Goal: Task Accomplishment & Management: Complete application form

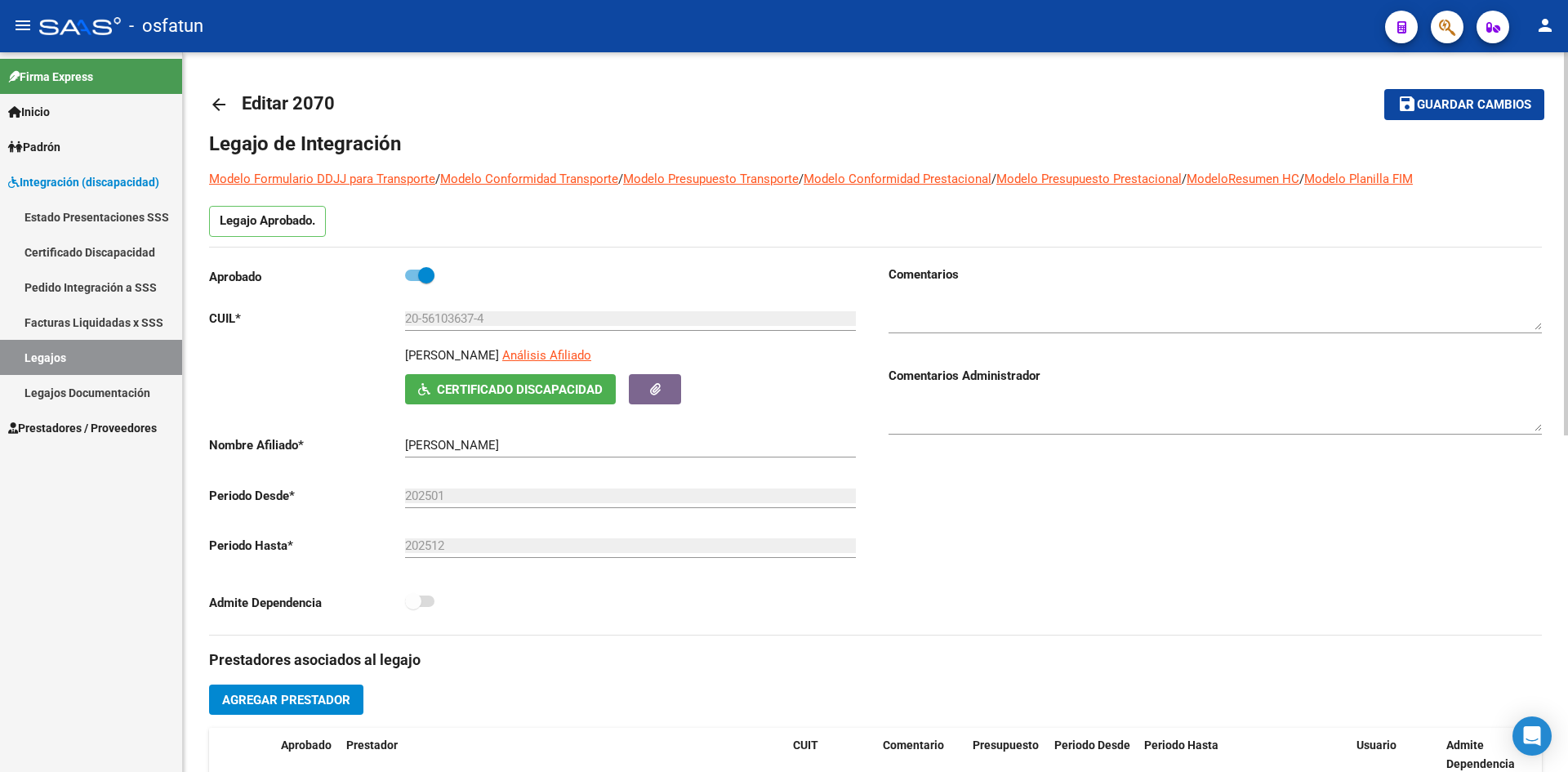
click at [703, 200] on div "Legajo de Integración Modelo Formulario DDJJ para Transporte / Modelo Conformid…" at bounding box center [875, 748] width 1332 height 1234
click at [716, 130] on mat-toolbar-row "arrow_back Editar 2070" at bounding box center [729, 104] width 1040 height 52
drag, startPoint x: 716, startPoint y: 130, endPoint x: 369, endPoint y: 126, distance: 347.0
click at [714, 130] on mat-toolbar-row "arrow_back Editar 2070" at bounding box center [729, 104] width 1040 height 52
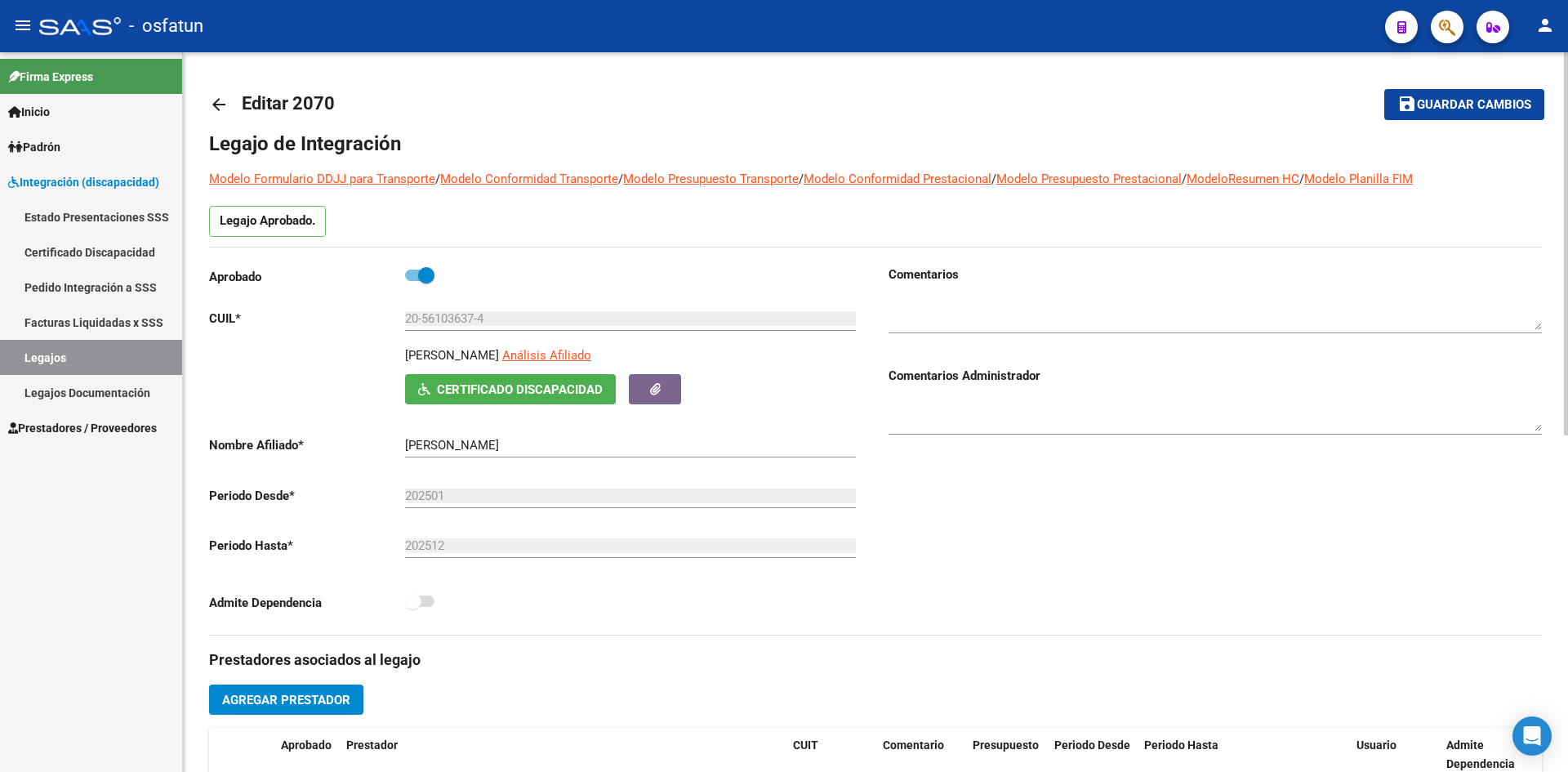
click at [253, 102] on span "Editar 2070" at bounding box center [288, 103] width 93 height 20
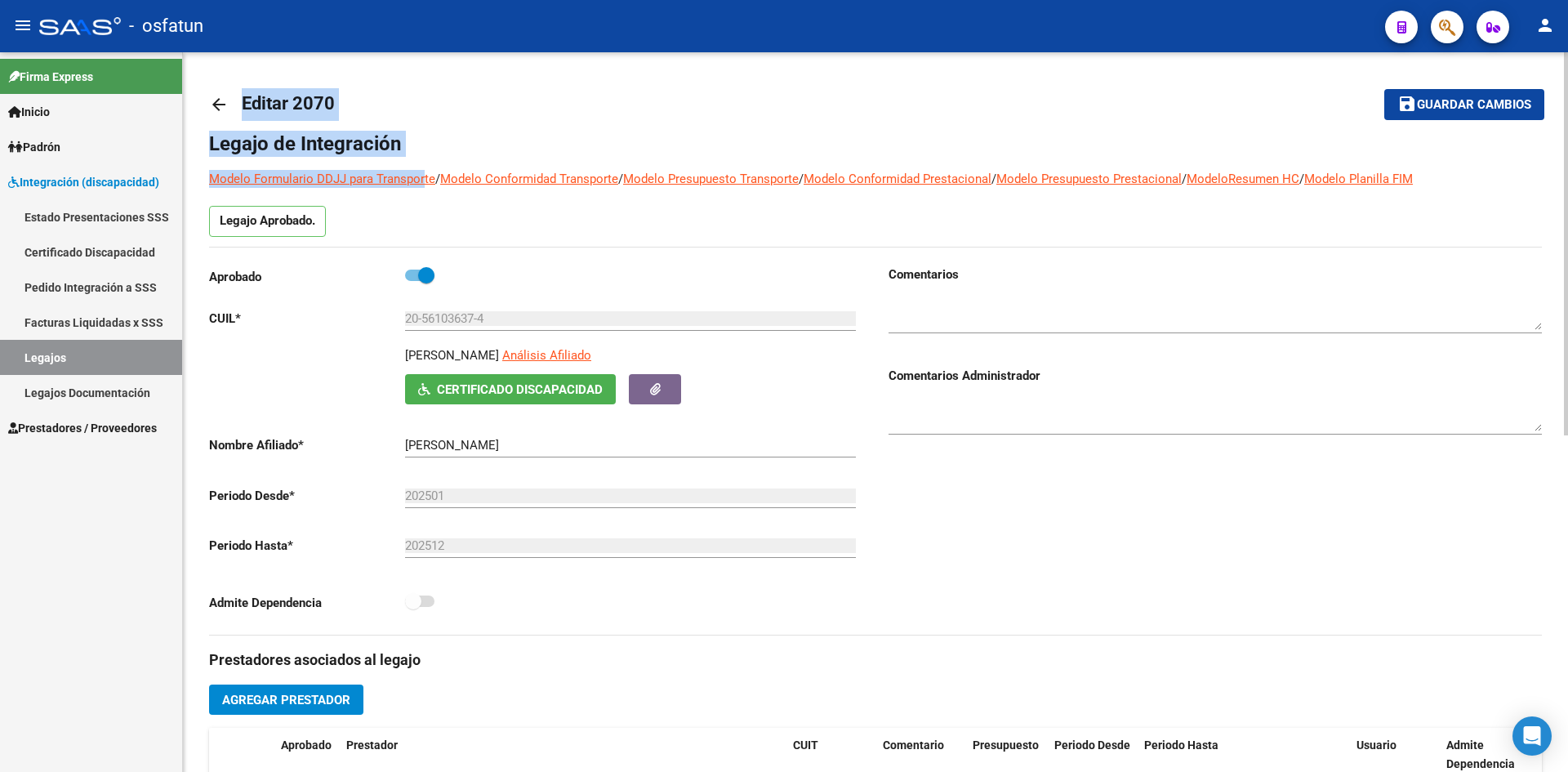
drag, startPoint x: 240, startPoint y: 101, endPoint x: 437, endPoint y: 157, distance: 204.8
click at [434, 158] on div "arrow_back Editar 2070 save Guardar cambios Legajo de Integración Modelo Formul…" at bounding box center [875, 721] width 1332 height 1286
click at [454, 155] on div "Legajo de Integración Modelo Formulario DDJJ para Transporte / Modelo Conformid…" at bounding box center [875, 748] width 1332 height 1234
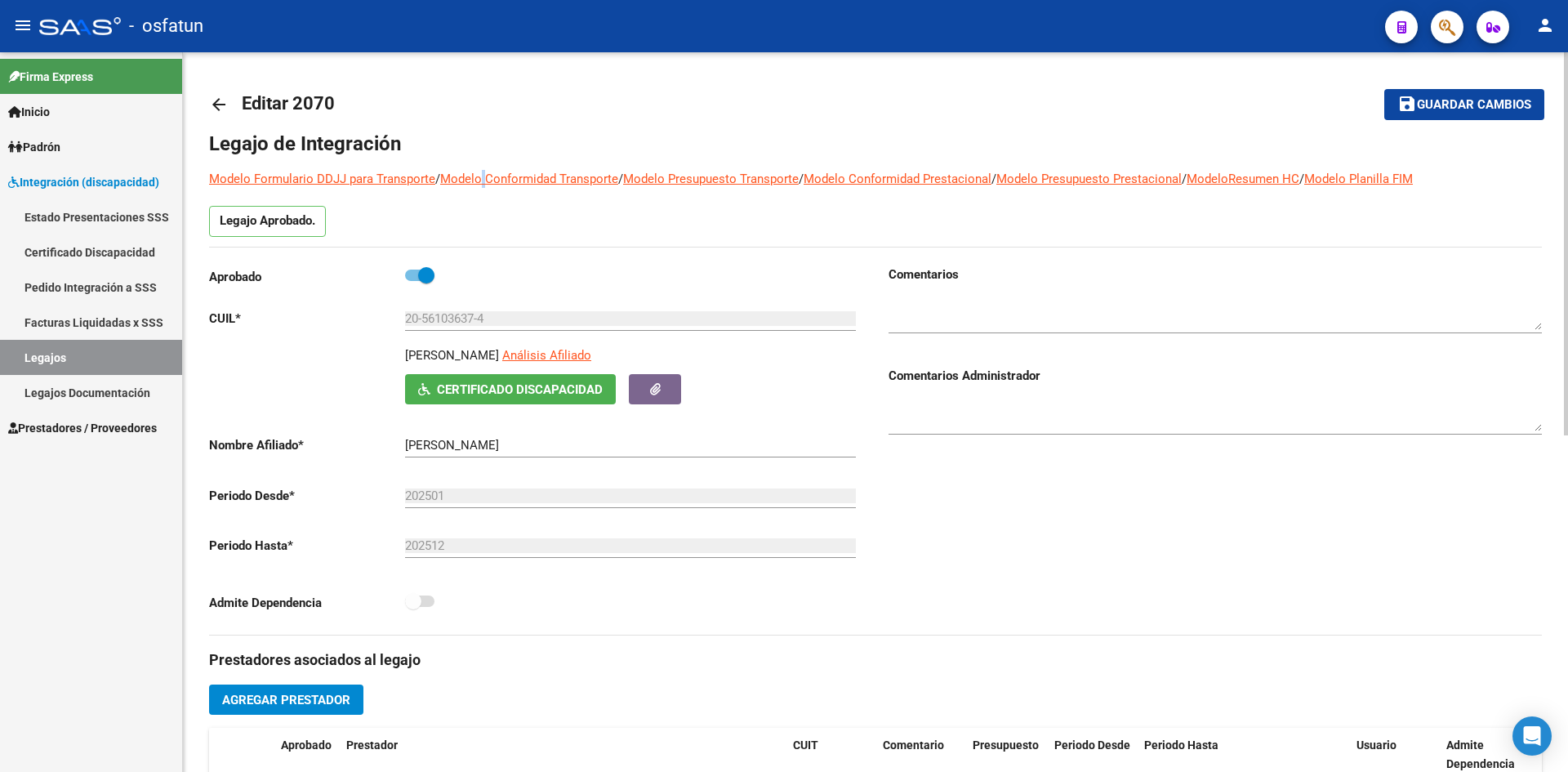
click at [494, 163] on div "Legajo de Integración Modelo Formulario DDJJ para Transporte / Modelo Conformid…" at bounding box center [875, 748] width 1332 height 1234
click at [498, 162] on div "Legajo de Integración Modelo Formulario DDJJ para Transporte / Modelo Conformid…" at bounding box center [875, 748] width 1332 height 1234
click at [301, 132] on h1 "Legajo de Integración" at bounding box center [875, 143] width 1332 height 26
drag, startPoint x: 301, startPoint y: 132, endPoint x: 250, endPoint y: 121, distance: 52.2
click at [290, 132] on h1 "Legajo de Integración" at bounding box center [875, 143] width 1332 height 26
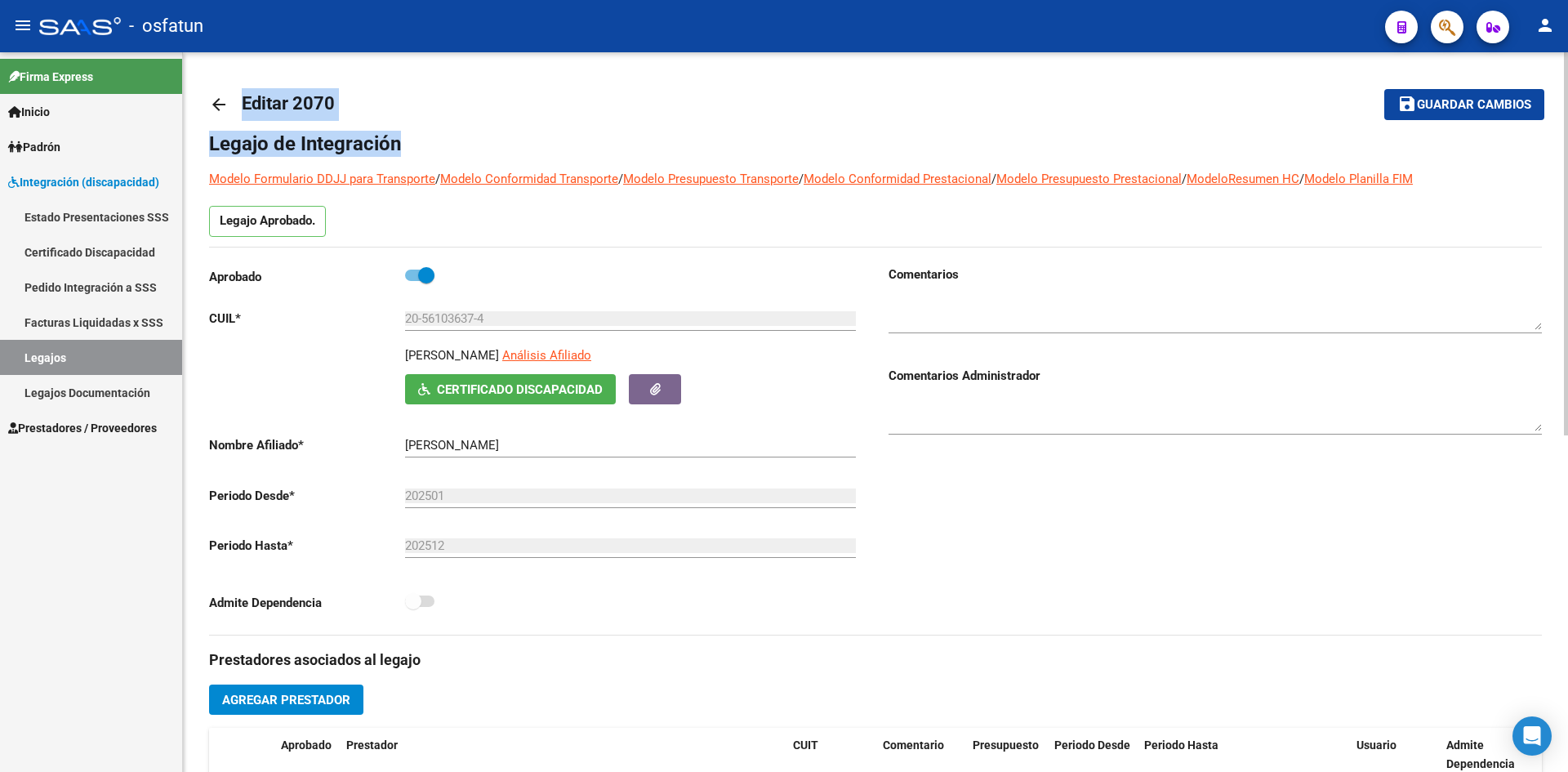
drag, startPoint x: 244, startPoint y: 104, endPoint x: 418, endPoint y: 143, distance: 178.3
click at [413, 144] on div "arrow_back Editar 2070 save Guardar cambios Legajo de Integración Modelo Formul…" at bounding box center [875, 721] width 1332 height 1286
click at [418, 143] on h1 "Legajo de Integración" at bounding box center [875, 143] width 1332 height 26
click at [400, 145] on h1 "Legajo de Integración" at bounding box center [875, 143] width 1332 height 26
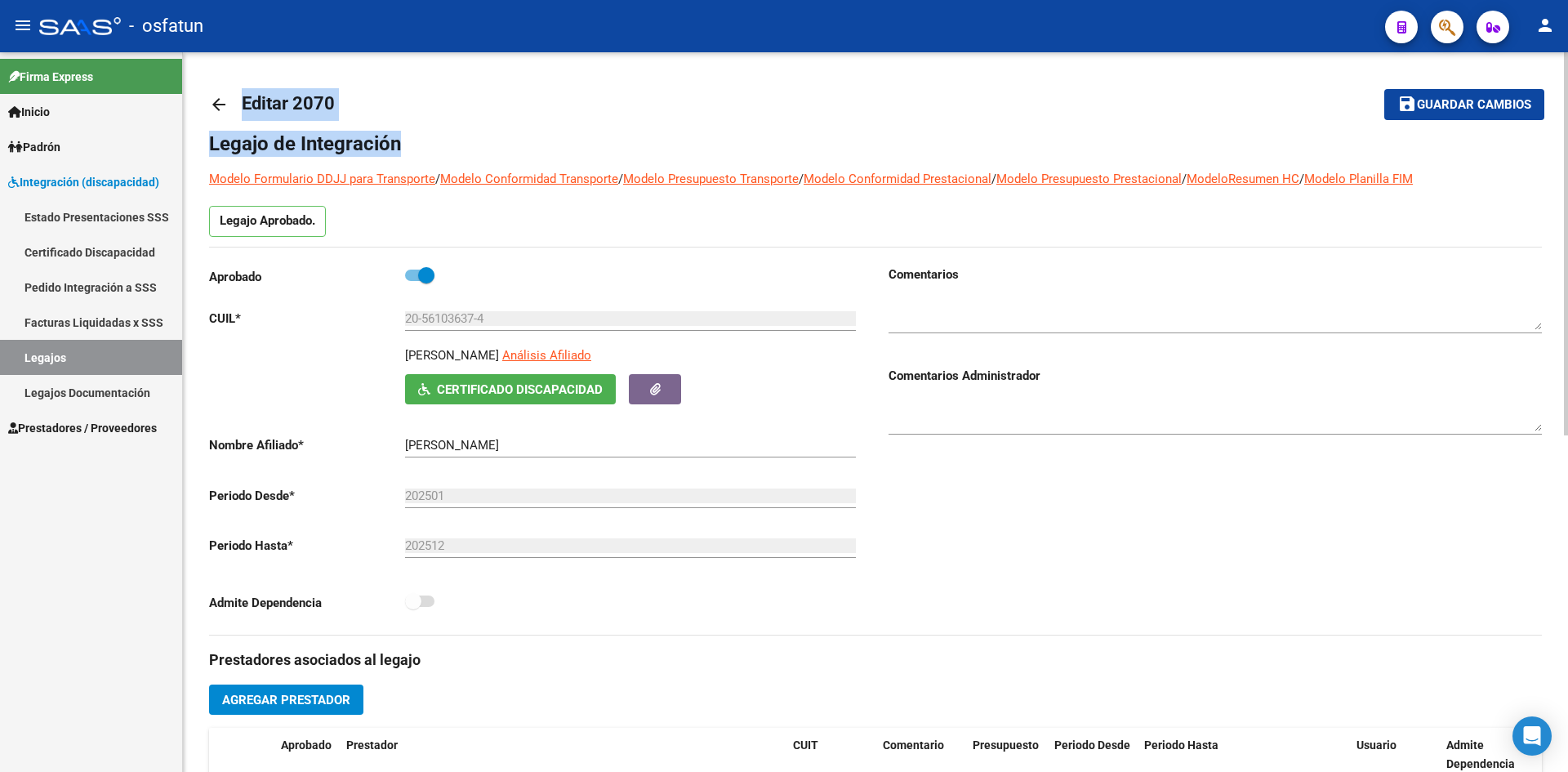
click at [254, 107] on span "Editar 2070" at bounding box center [288, 103] width 93 height 20
click at [256, 106] on span "Editar 2070" at bounding box center [288, 103] width 93 height 20
drag, startPoint x: 244, startPoint y: 101, endPoint x: 400, endPoint y: 143, distance: 161.6
click at [397, 145] on div "arrow_back Editar 2070 save Guardar cambios Legajo de Integración Modelo Formul…" at bounding box center [875, 721] width 1332 height 1286
drag, startPoint x: 400, startPoint y: 143, endPoint x: 447, endPoint y: 150, distance: 47.5
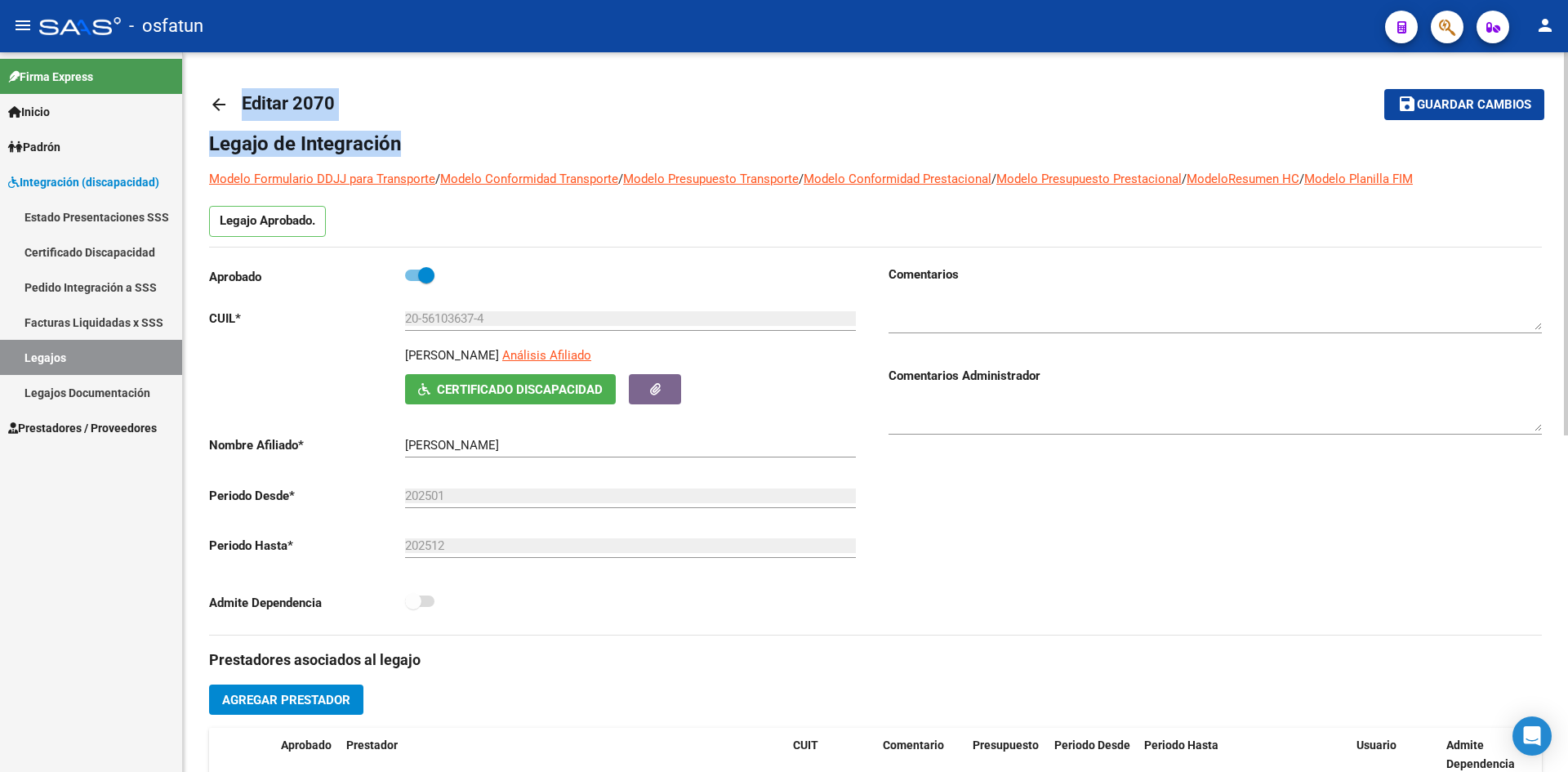
click at [400, 143] on h1 "Legajo de Integración" at bounding box center [875, 143] width 1332 height 26
click at [479, 149] on h1 "Legajo de Integración" at bounding box center [875, 143] width 1332 height 26
click at [280, 103] on span "Editar 2070" at bounding box center [288, 103] width 93 height 20
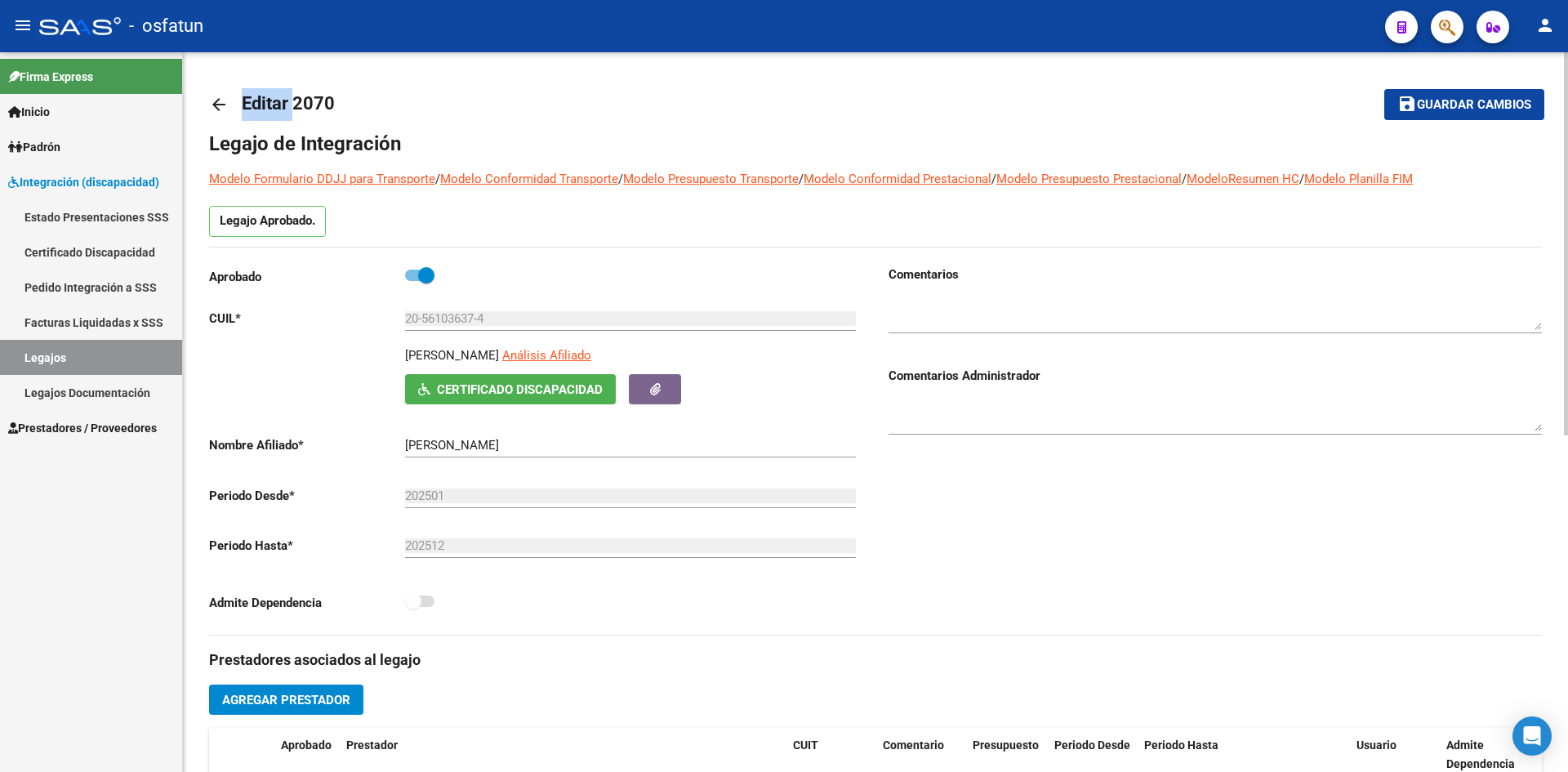
click at [249, 101] on span "Editar 2070" at bounding box center [288, 103] width 93 height 20
drag, startPoint x: 249, startPoint y: 101, endPoint x: 297, endPoint y: 104, distance: 48.1
click at [250, 101] on span "Editar 2070" at bounding box center [288, 103] width 93 height 20
click at [297, 104] on span "Editar 2070" at bounding box center [288, 103] width 93 height 20
drag, startPoint x: 297, startPoint y: 104, endPoint x: 381, endPoint y: 123, distance: 86.1
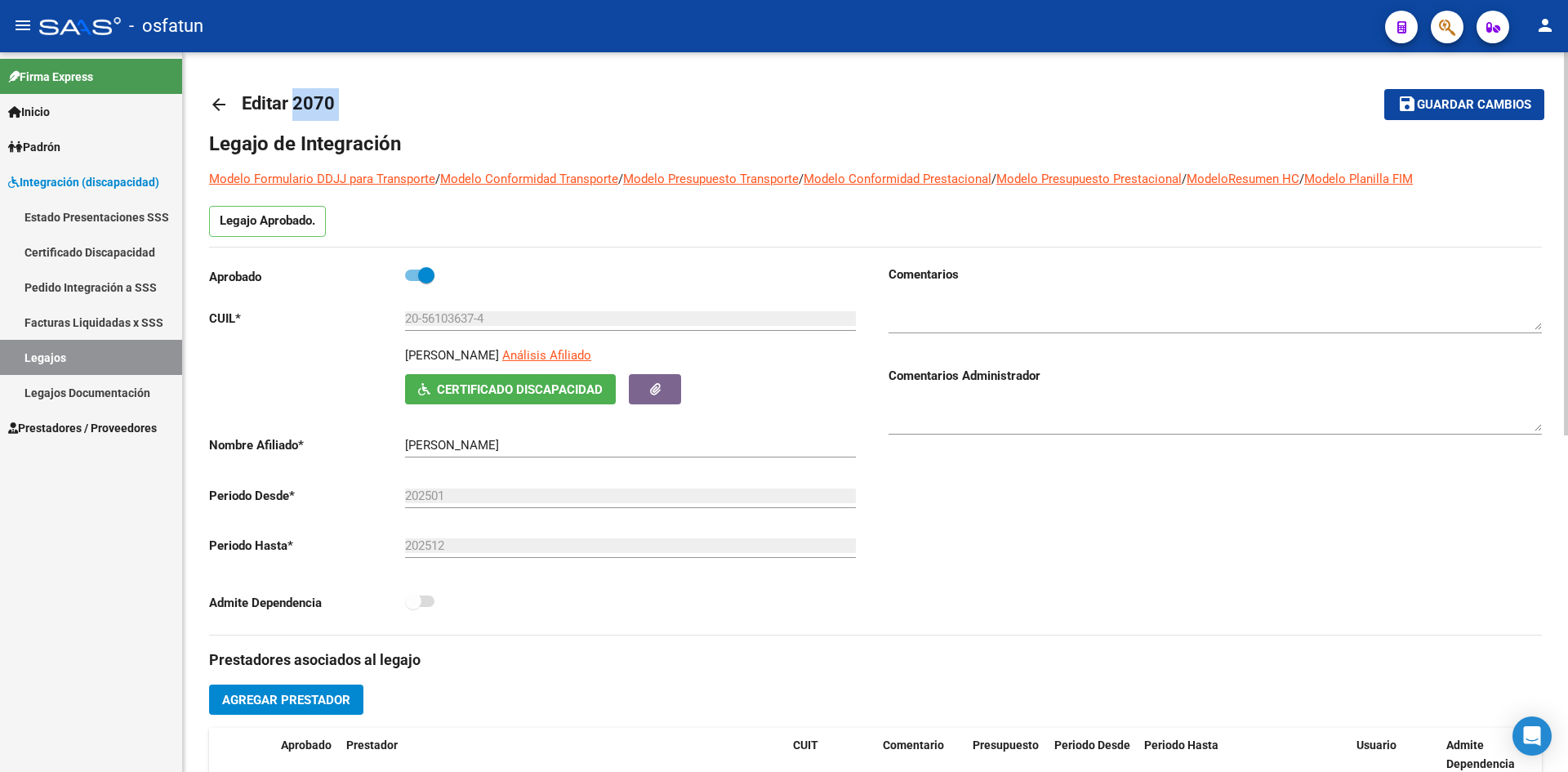
click at [298, 105] on span "Editar 2070" at bounding box center [288, 103] width 93 height 20
click at [418, 125] on mat-toolbar-row "arrow_back Editar 2070" at bounding box center [729, 104] width 1040 height 52
click at [420, 124] on mat-toolbar-row "arrow_back Editar 2070" at bounding box center [729, 104] width 1040 height 52
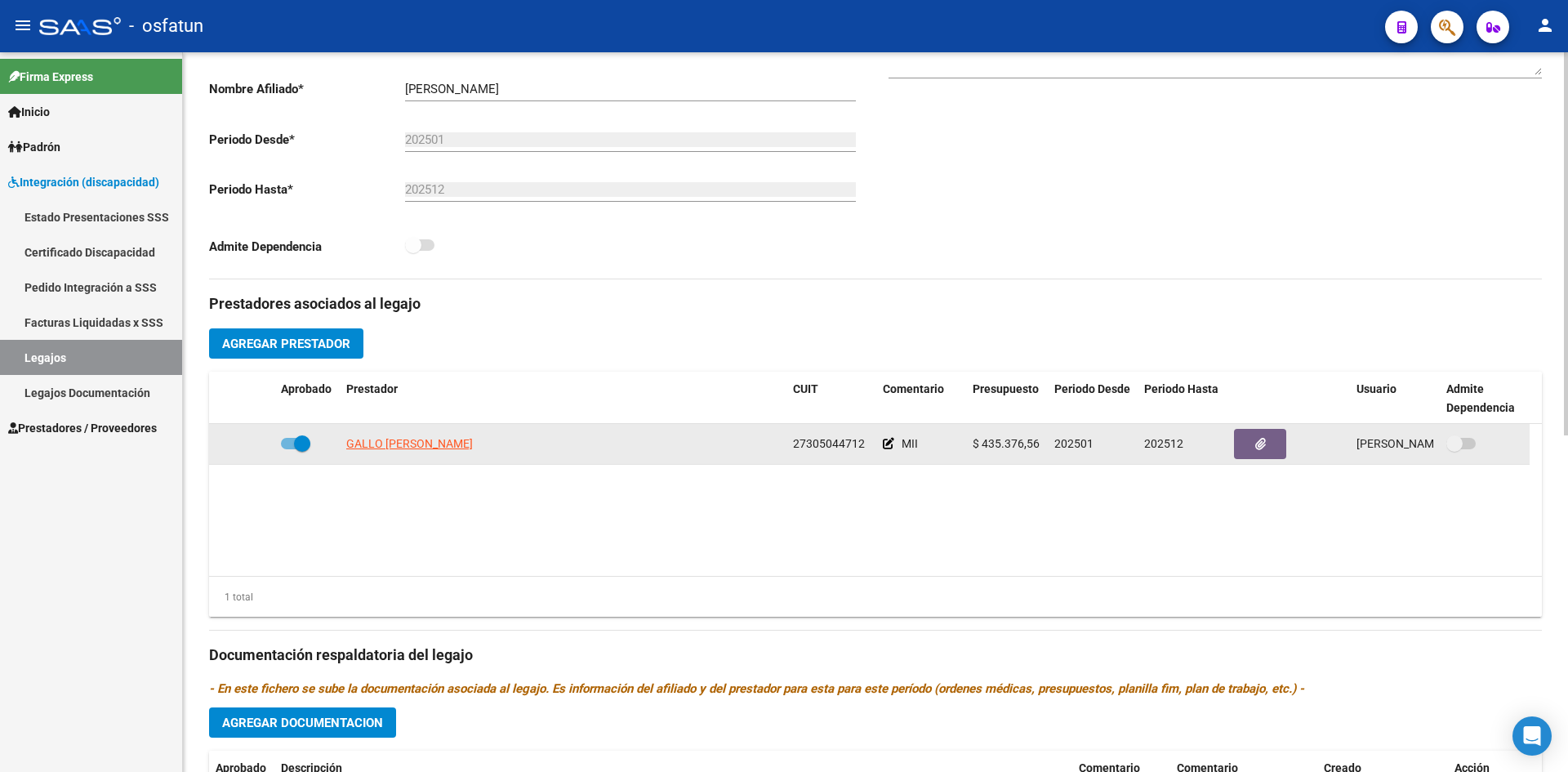
scroll to position [408, 0]
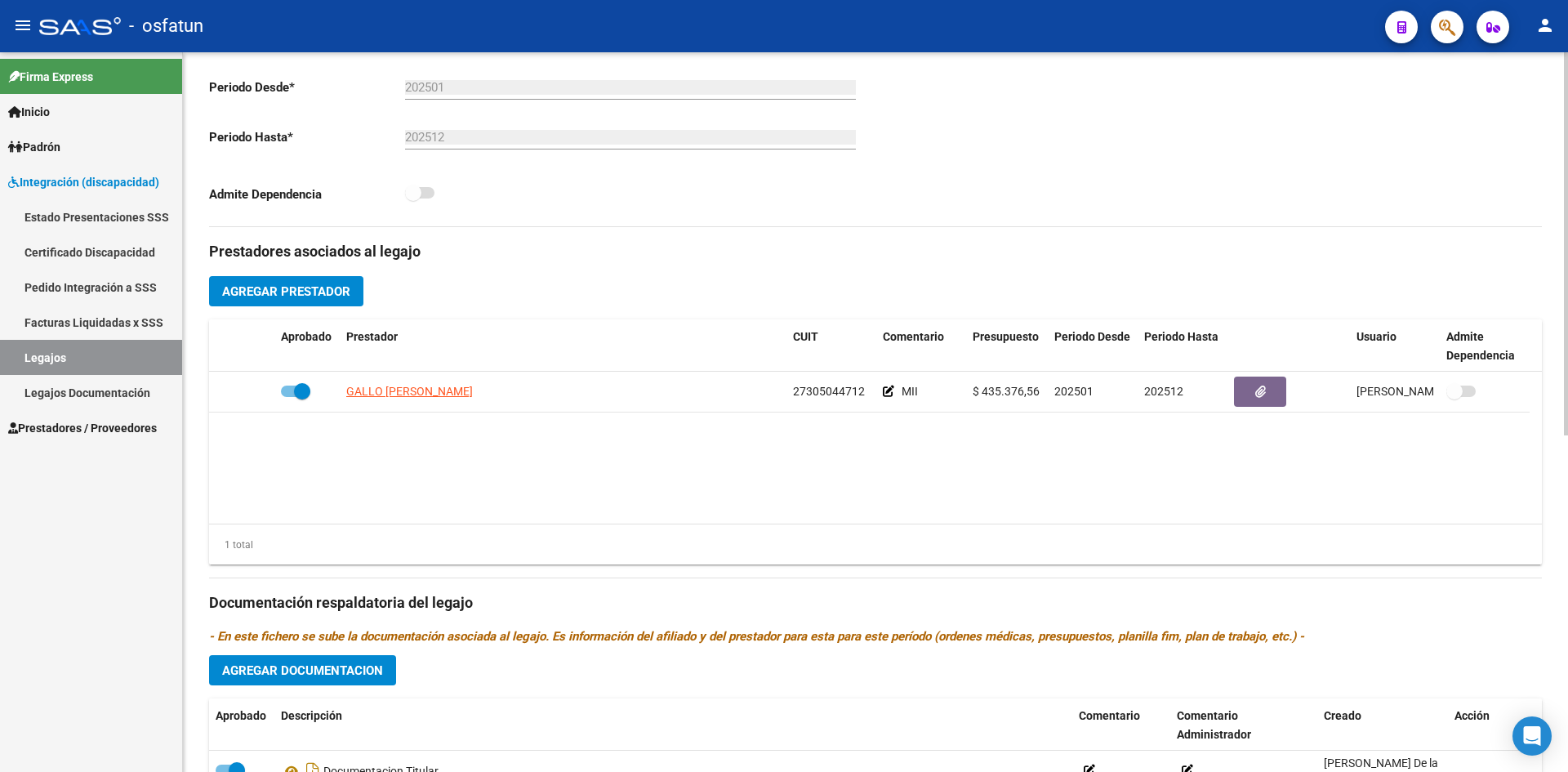
click at [725, 514] on datatable-body "GALLO [PERSON_NAME] 27305044712 MII $ 435.376,56 202501 202512 [PERSON_NAME] De…" at bounding box center [875, 448] width 1332 height 152
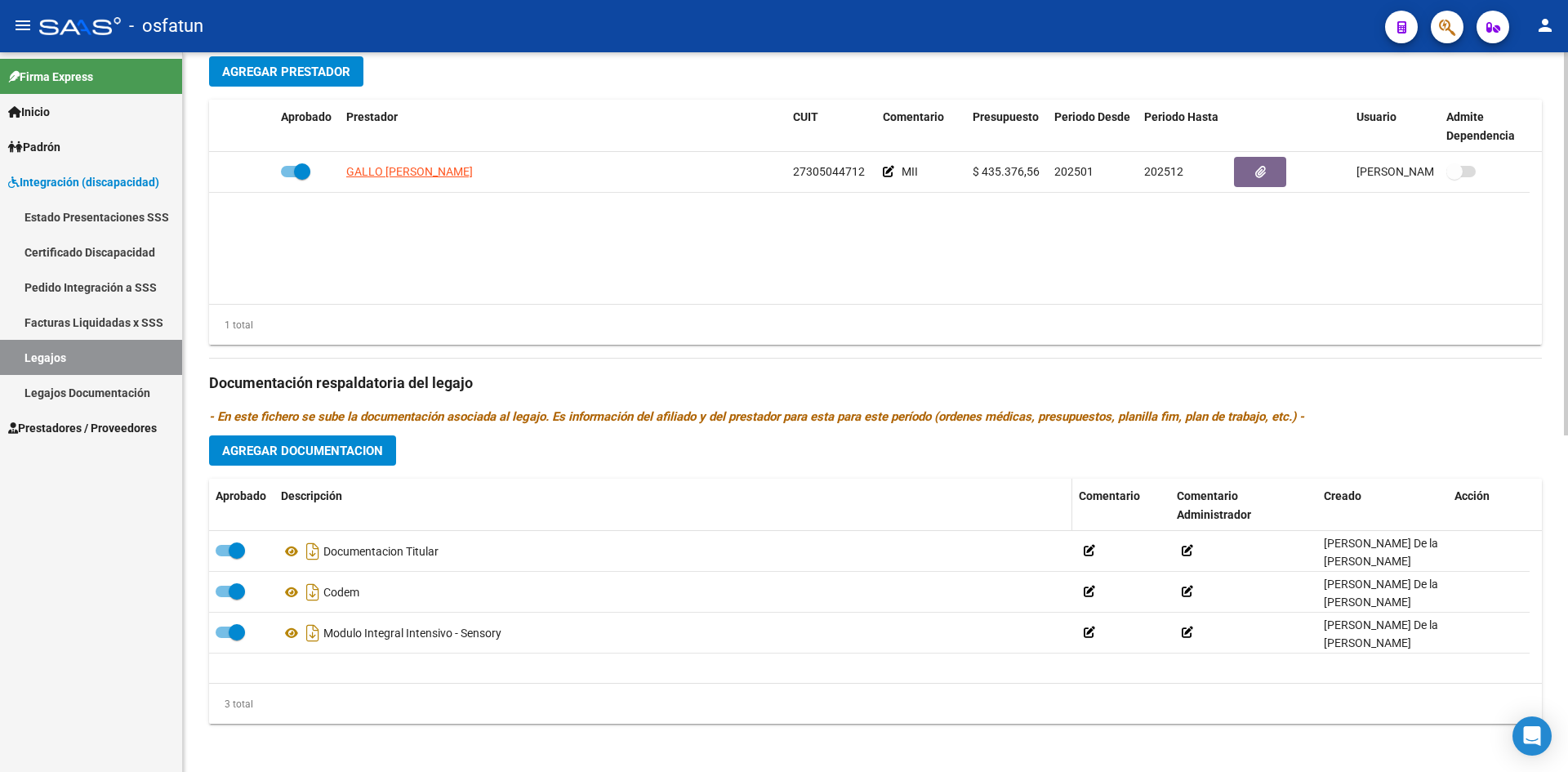
scroll to position [632, 0]
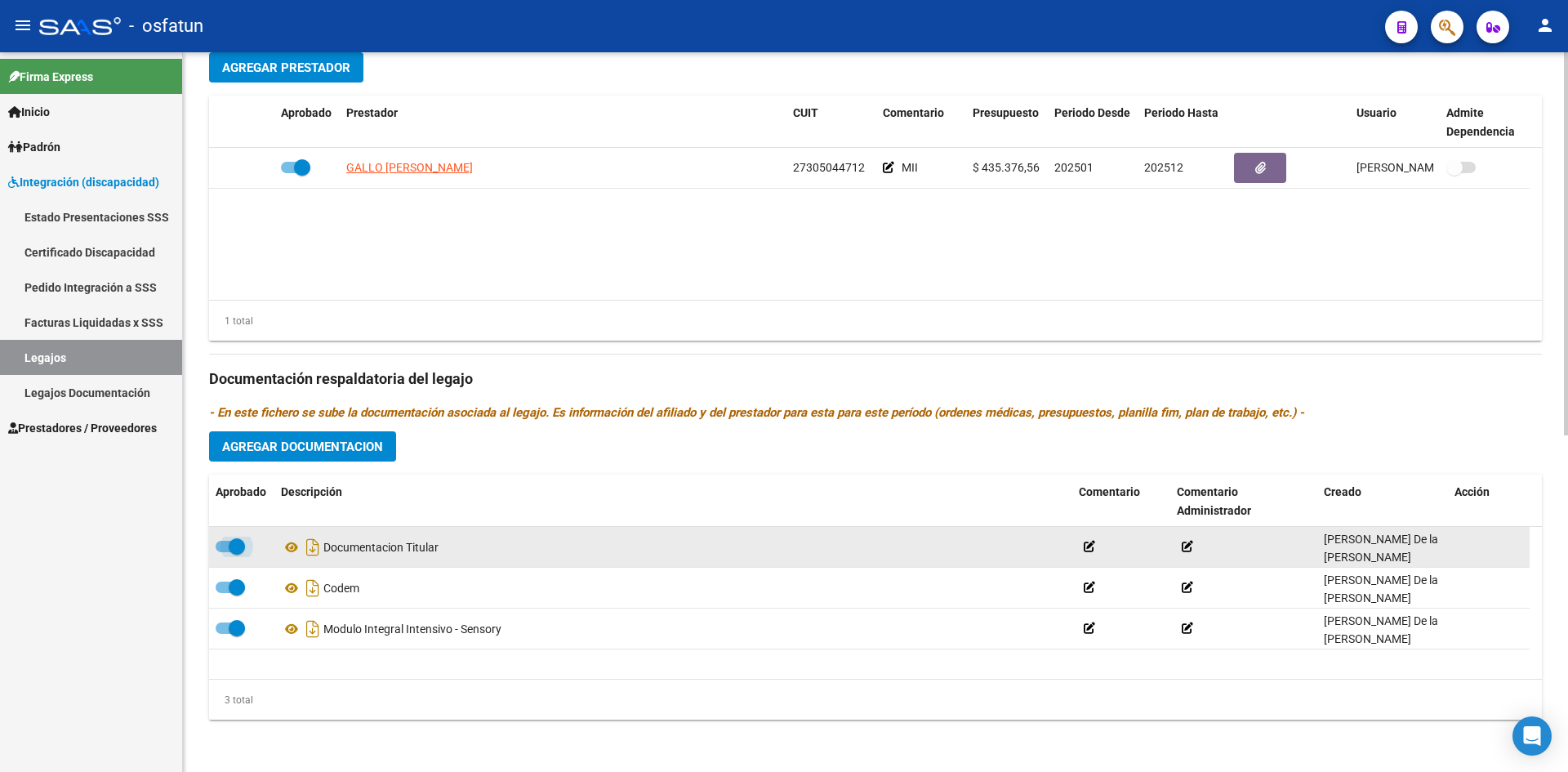
click at [219, 546] on span at bounding box center [230, 547] width 30 height 12
click at [223, 552] on input "checkbox" at bounding box center [223, 552] width 1 height 1
click at [240, 550] on span at bounding box center [230, 547] width 30 height 12
click at [223, 552] on input "checkbox" at bounding box center [223, 552] width 1 height 1
checkbox input "true"
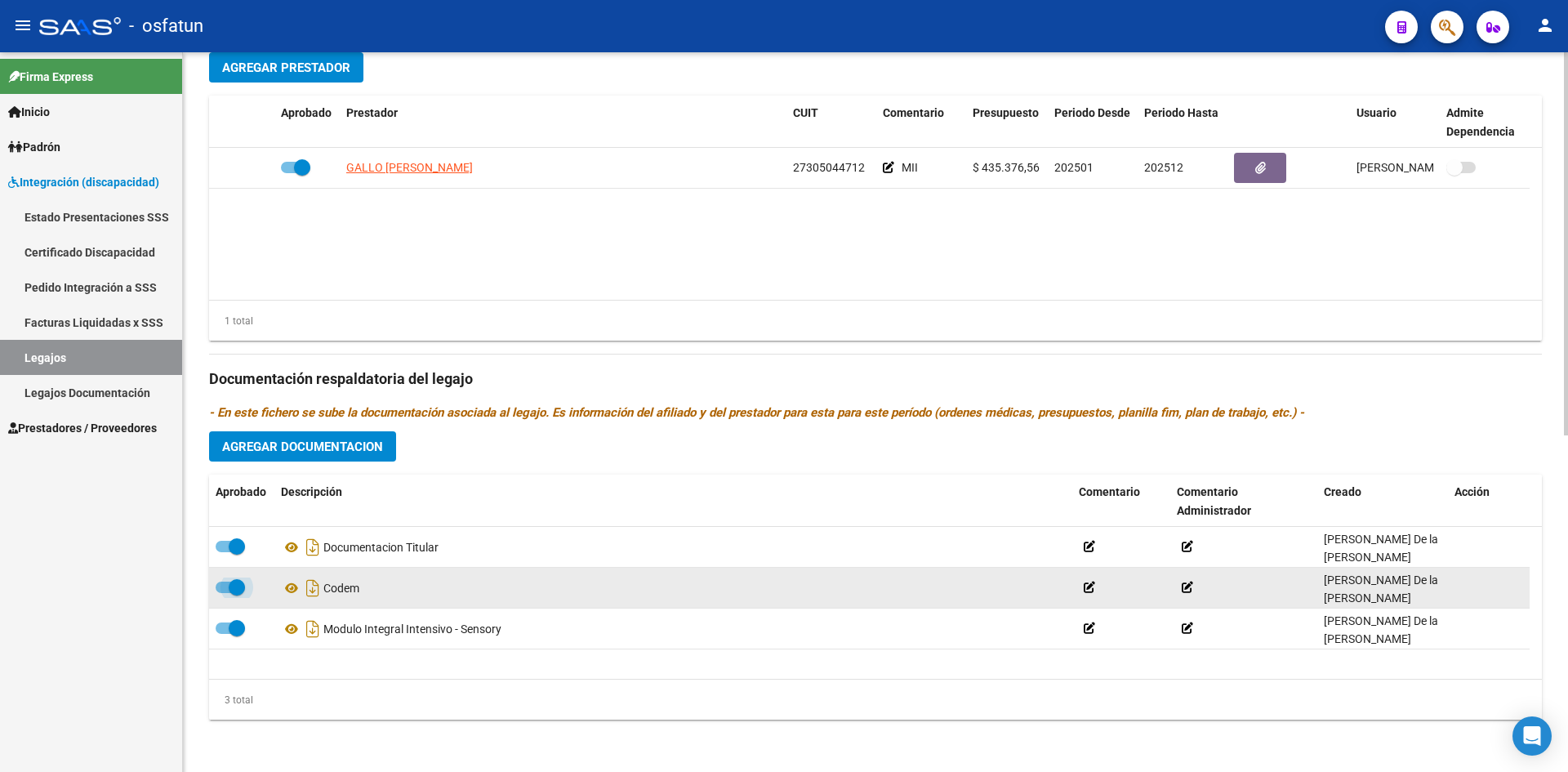
click at [220, 589] on span at bounding box center [230, 587] width 30 height 12
click at [223, 593] on input "checkbox" at bounding box center [223, 593] width 1 height 1
click at [244, 588] on span at bounding box center [230, 587] width 30 height 12
click at [223, 593] on input "checkbox" at bounding box center [223, 593] width 1 height 1
checkbox input "true"
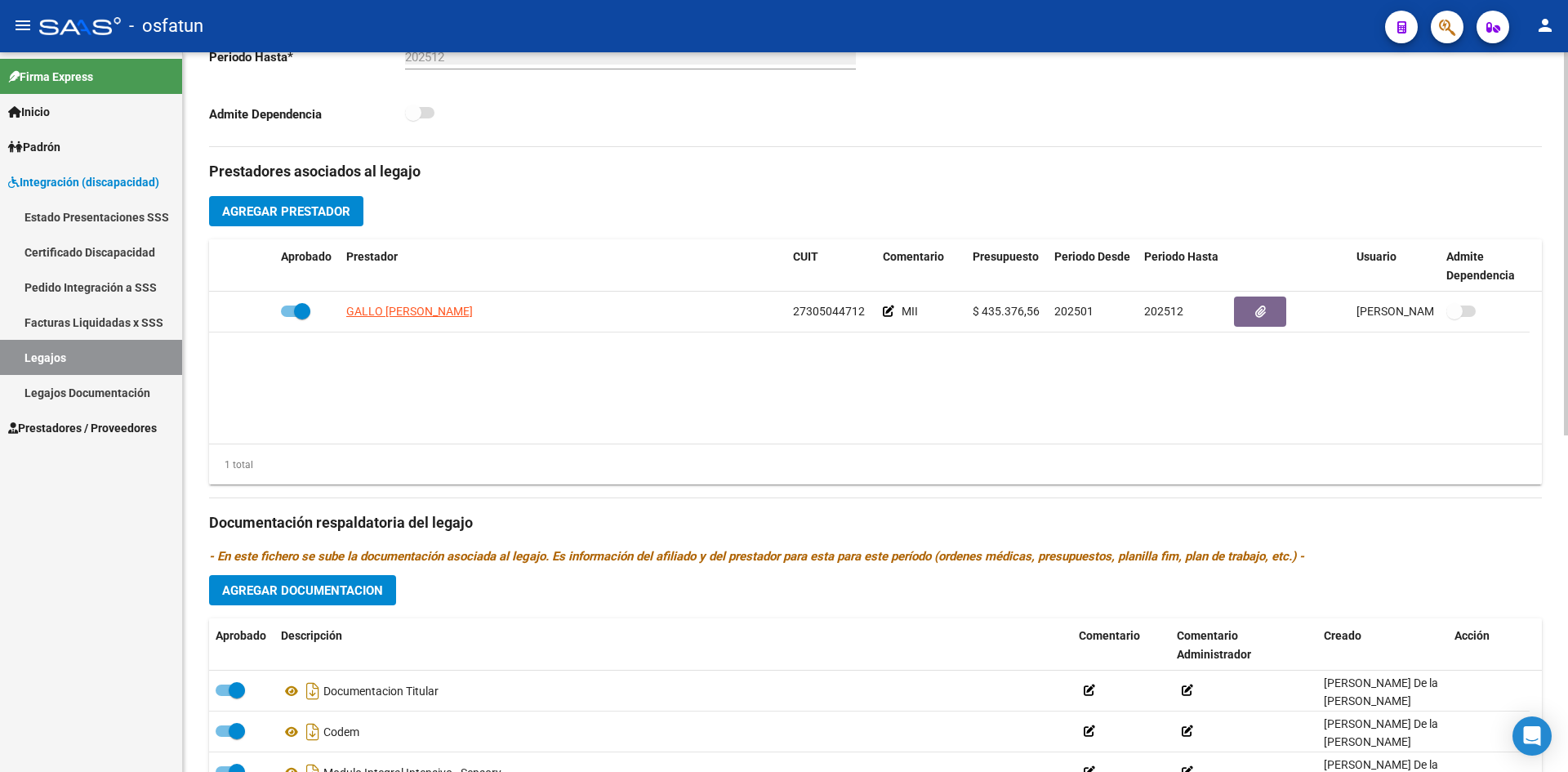
scroll to position [490, 0]
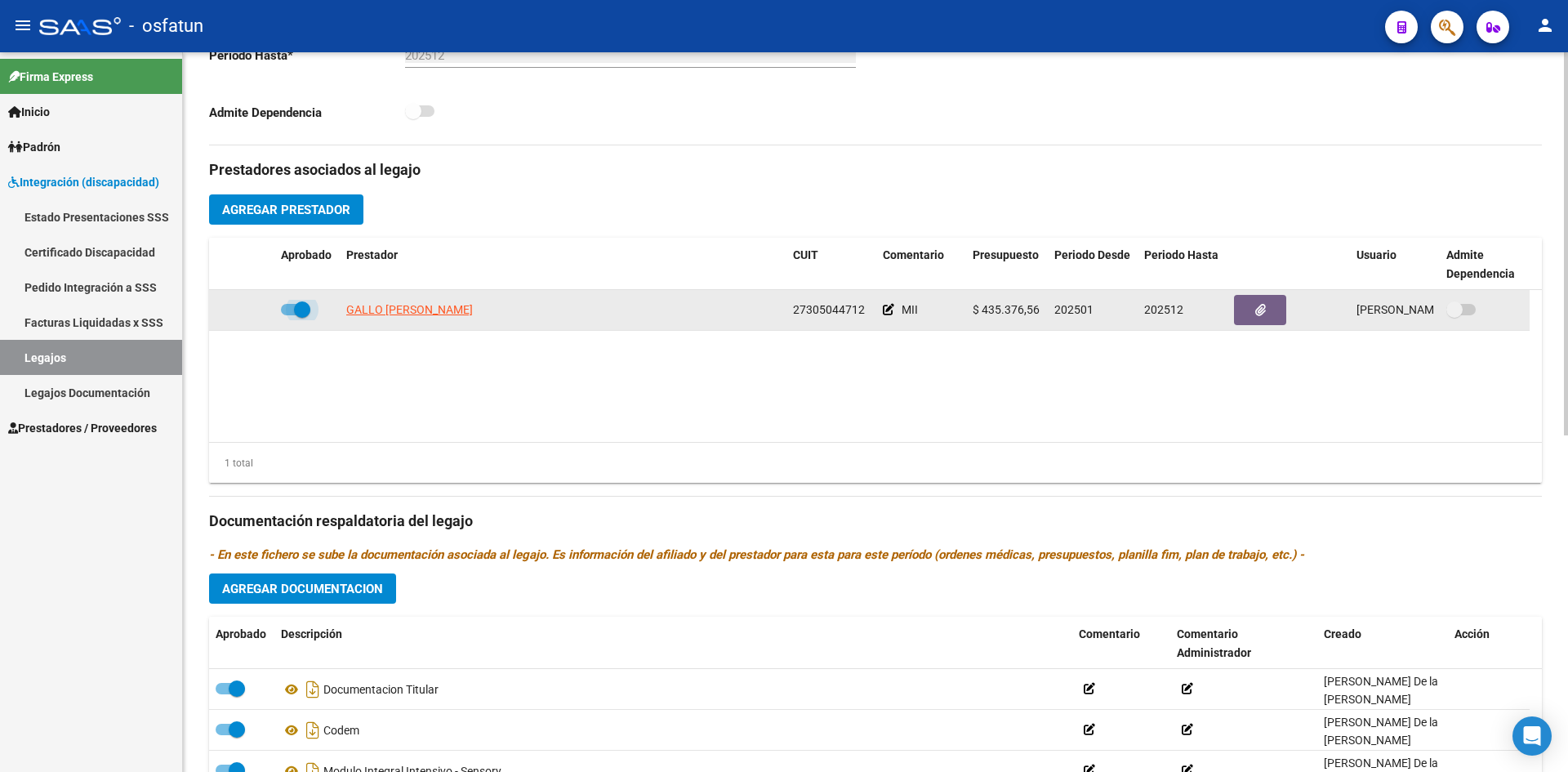
click at [283, 312] on span at bounding box center [296, 310] width 30 height 12
click at [288, 315] on input "checkbox" at bounding box center [288, 315] width 1 height 1
click at [306, 311] on span at bounding box center [296, 310] width 30 height 12
click at [289, 315] on input "checkbox" at bounding box center [288, 315] width 1 height 1
checkbox input "true"
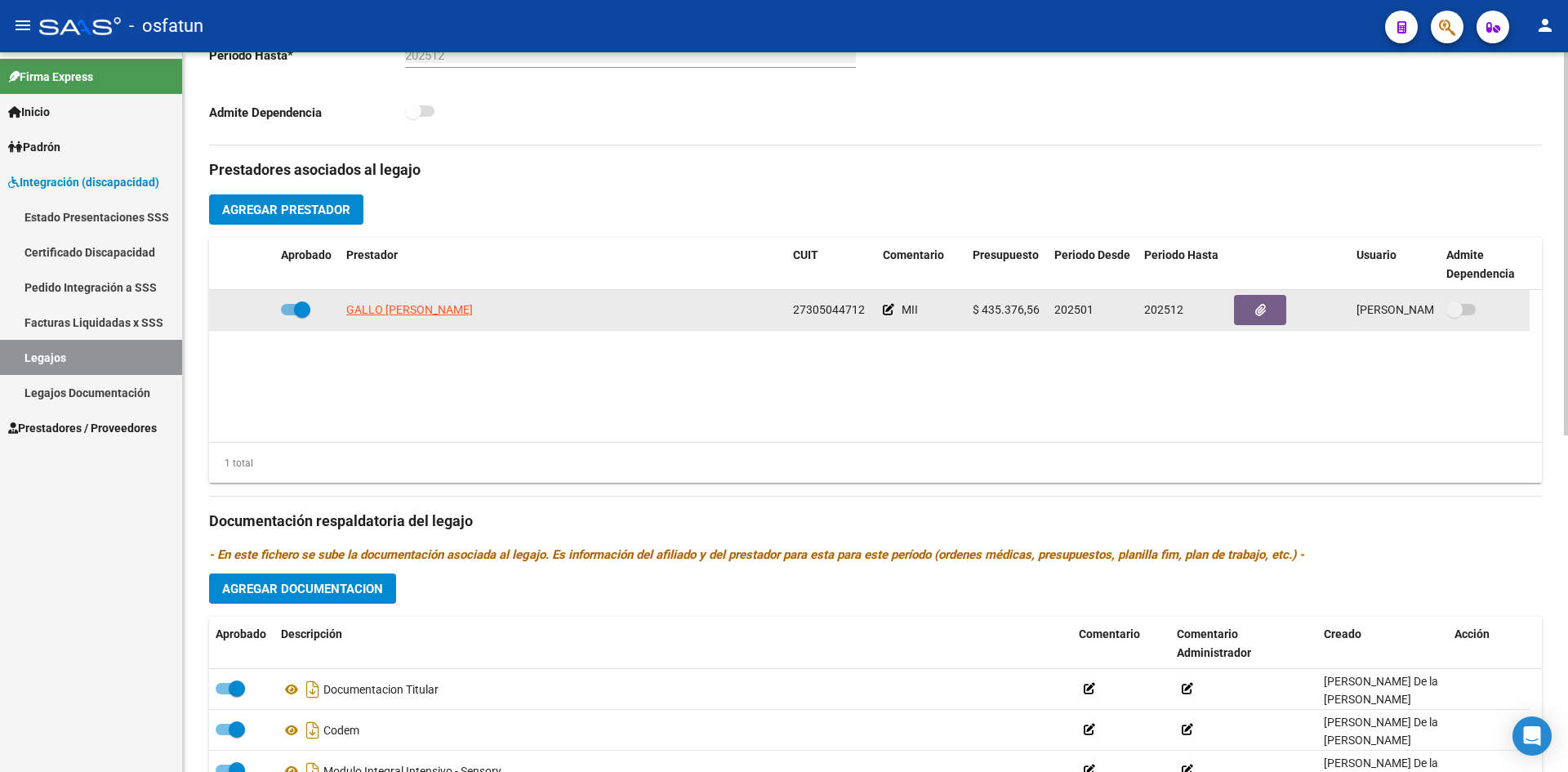
click at [1002, 305] on span "$ 435.376,56" at bounding box center [1006, 310] width 67 height 13
click at [887, 309] on icon at bounding box center [888, 310] width 12 height 12
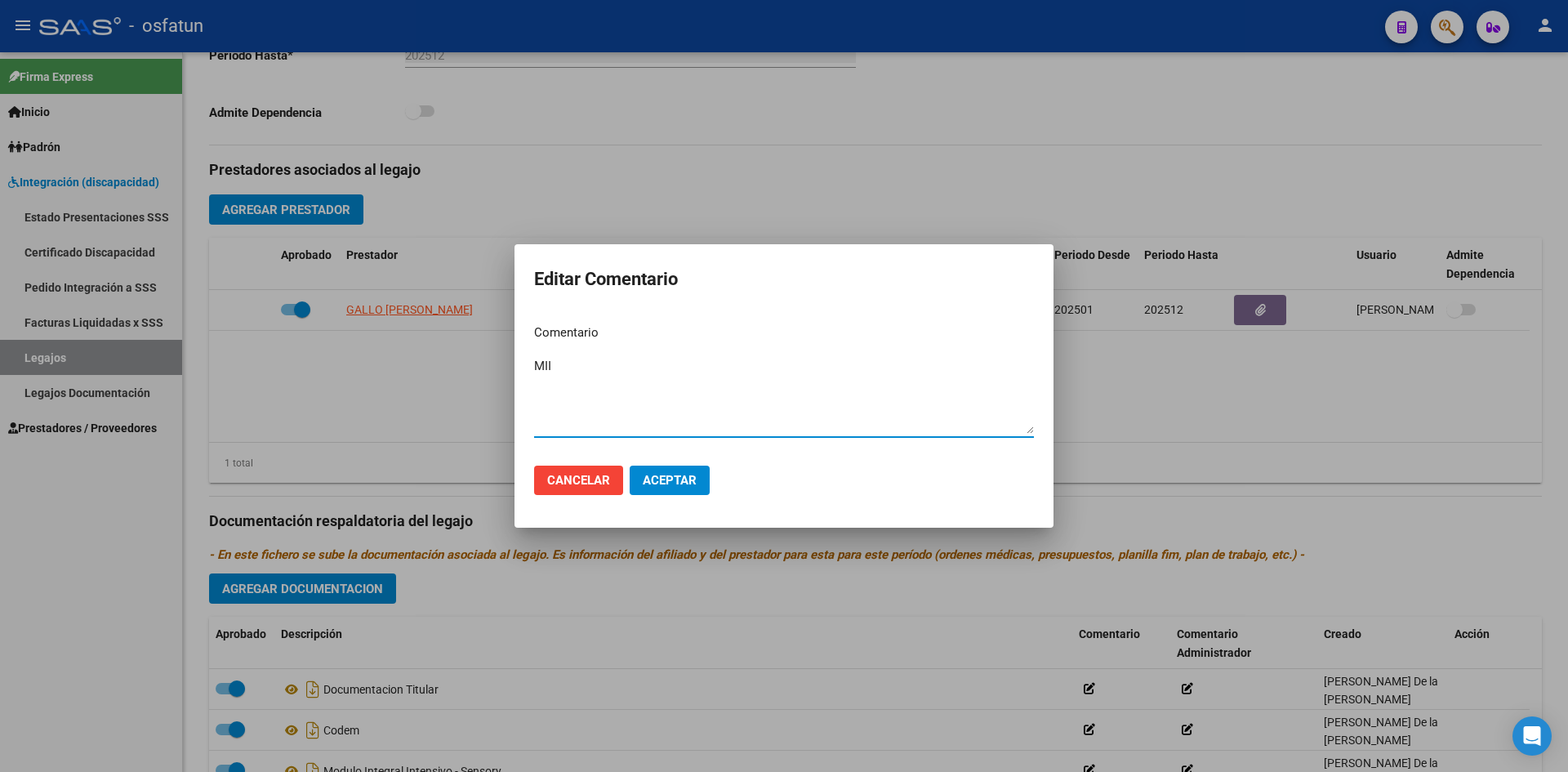
click at [1098, 324] on div at bounding box center [784, 386] width 1568 height 772
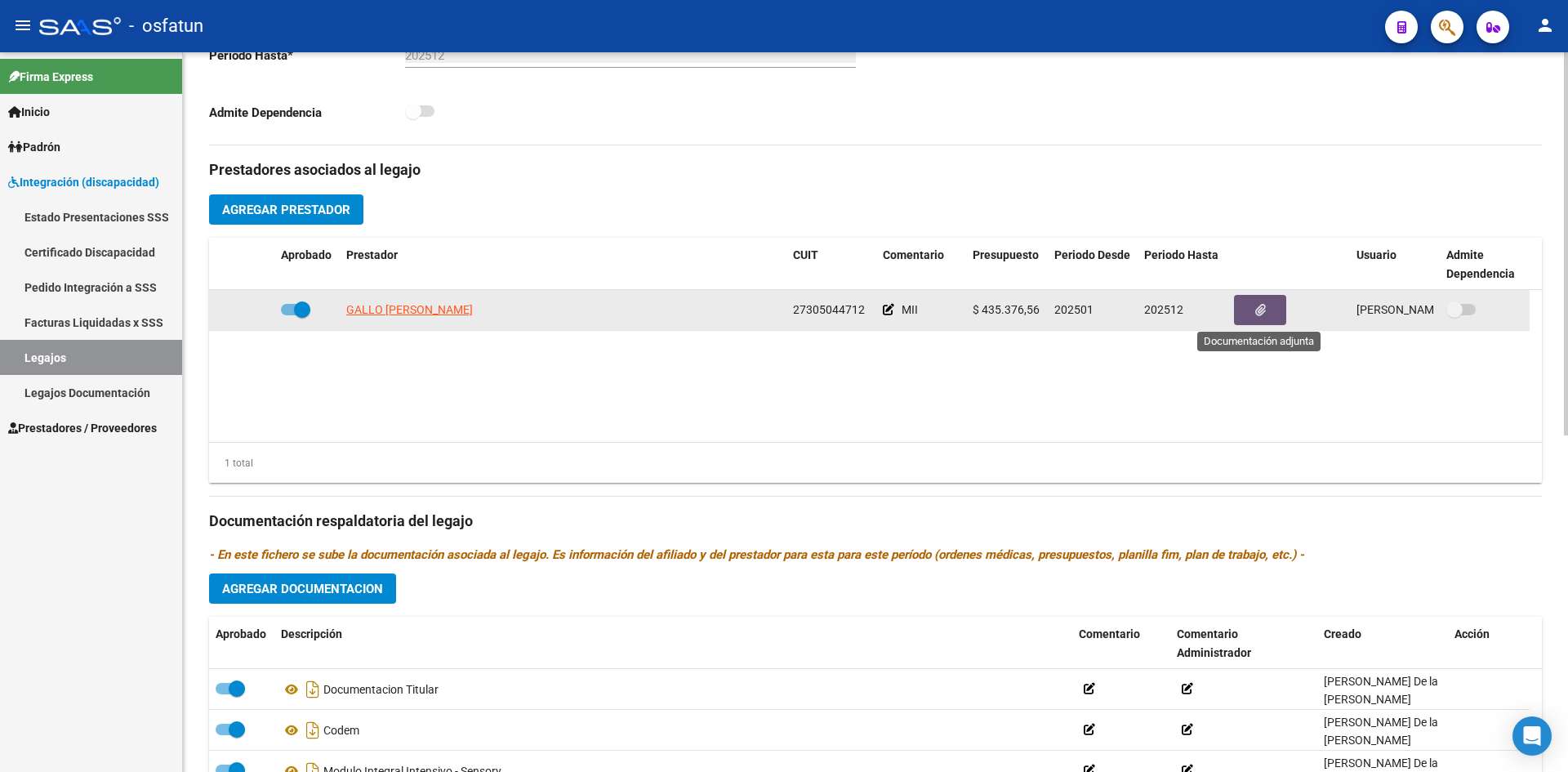
click at [1262, 312] on icon "button" at bounding box center [1260, 310] width 11 height 13
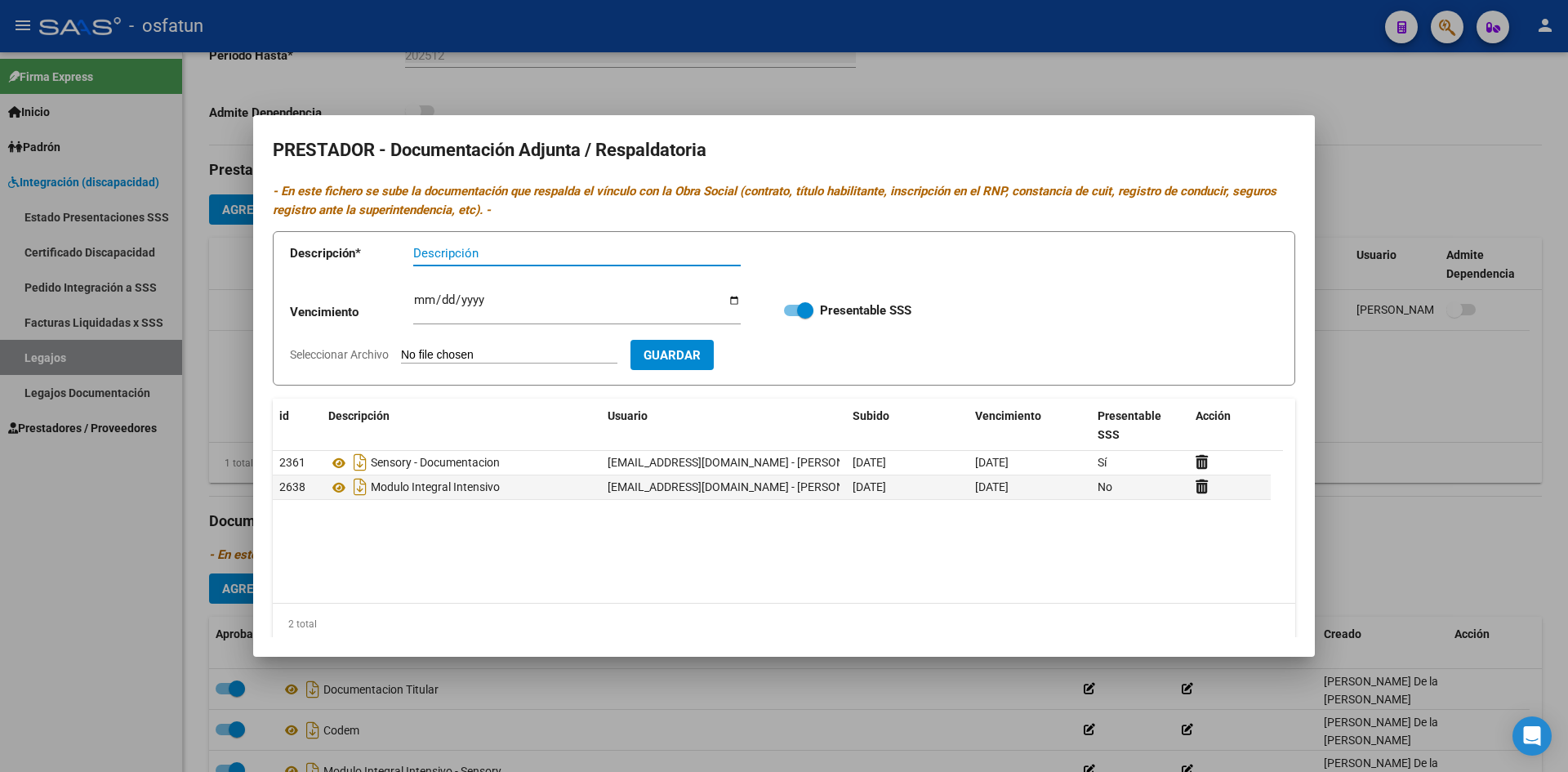
drag, startPoint x: 787, startPoint y: 315, endPoint x: 804, endPoint y: 342, distance: 31.9
click at [786, 315] on span at bounding box center [798, 310] width 30 height 12
click at [791, 316] on input "Presentable SSS" at bounding box center [791, 316] width 1 height 1
click at [804, 317] on label "Presentable SSS" at bounding box center [847, 310] width 127 height 19
click at [792, 317] on input "Presentable SSS" at bounding box center [791, 316] width 1 height 1
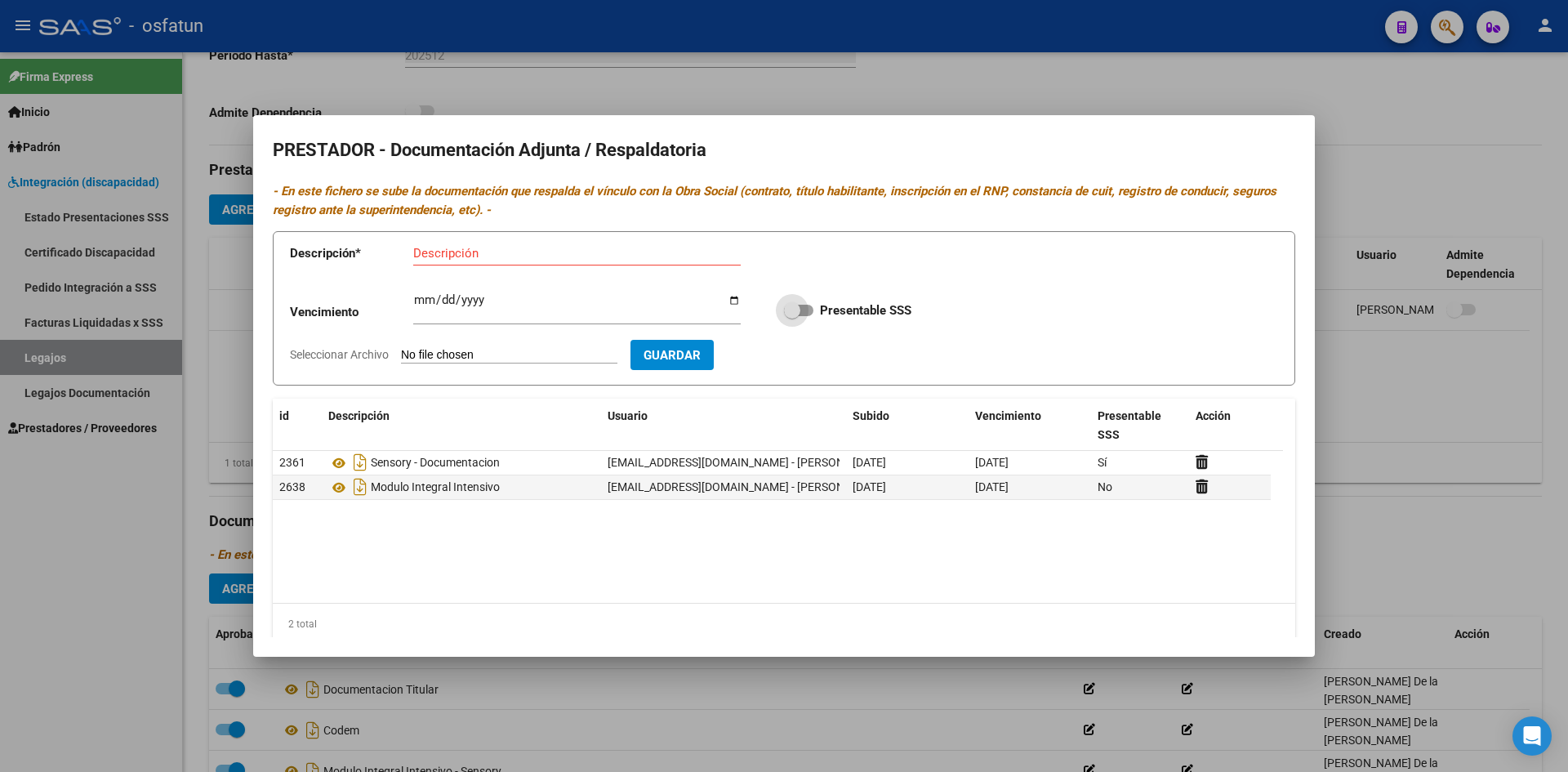
checkbox input "true"
click at [1385, 169] on div at bounding box center [784, 386] width 1568 height 772
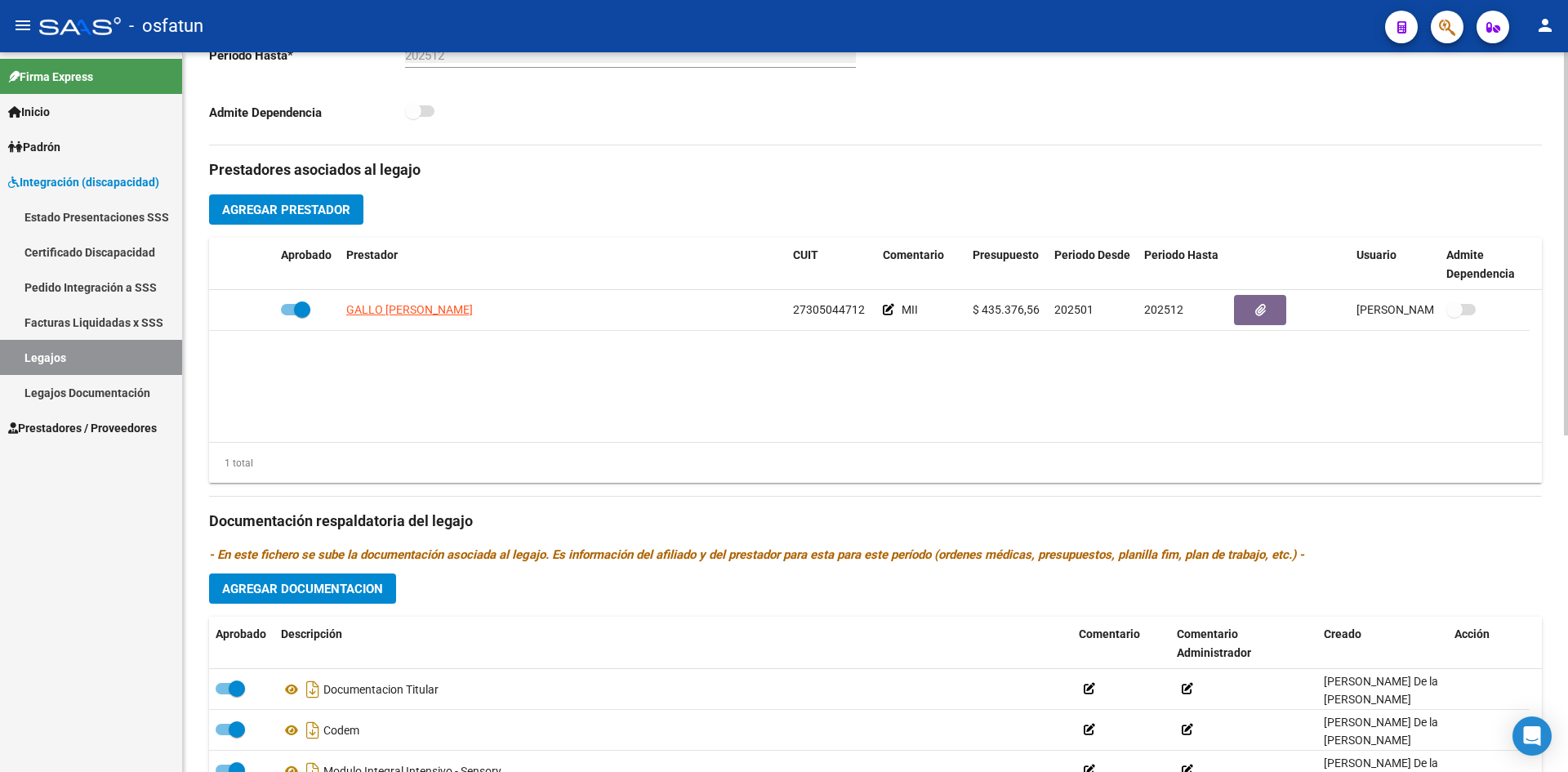
click at [1185, 352] on datatable-body "GALLO [PERSON_NAME] 27305044712 MII $ 435.376,56 202501 202512 [PERSON_NAME] De…" at bounding box center [875, 366] width 1332 height 152
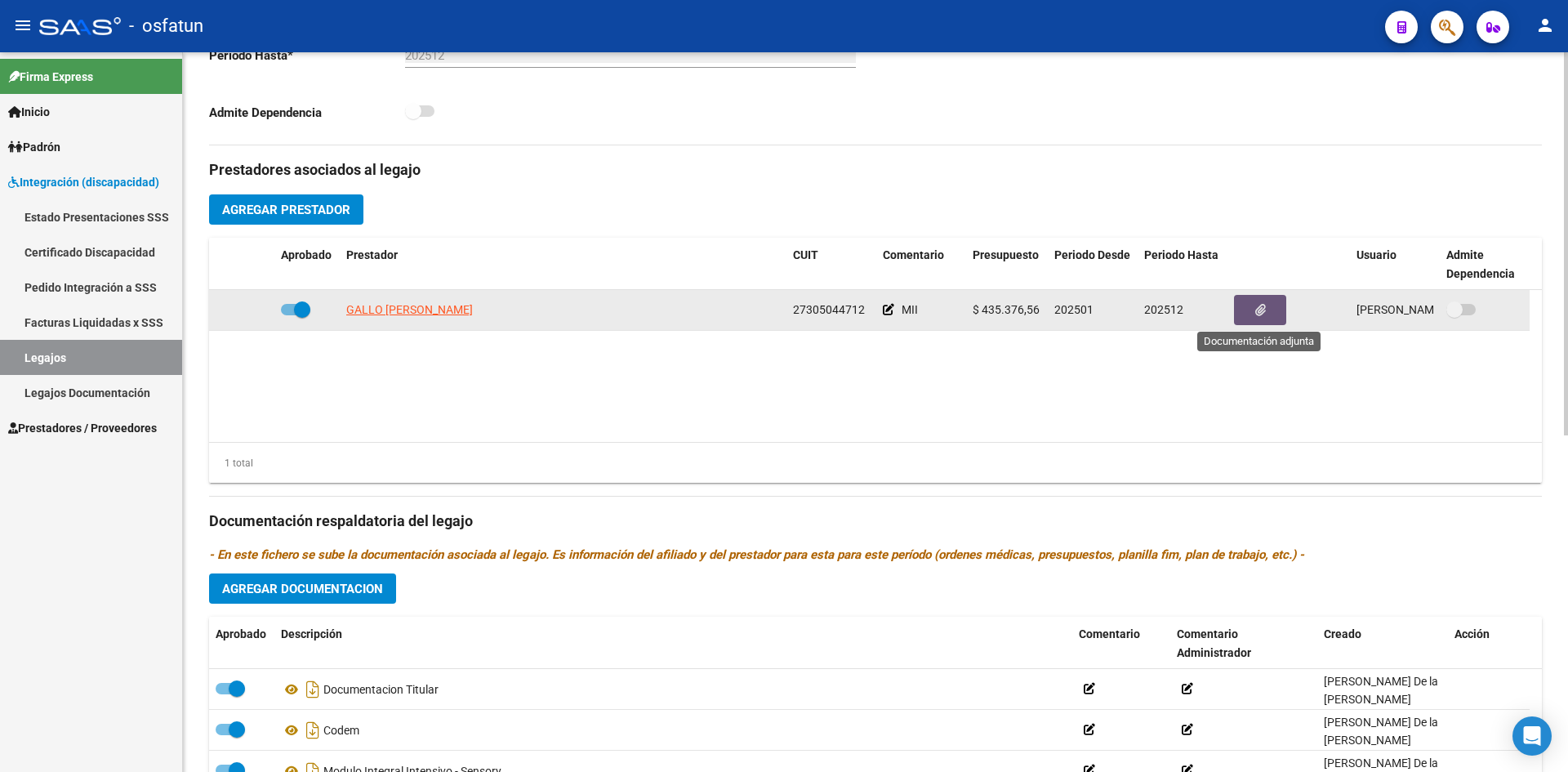
click at [1260, 310] on icon "button" at bounding box center [1260, 310] width 11 height 13
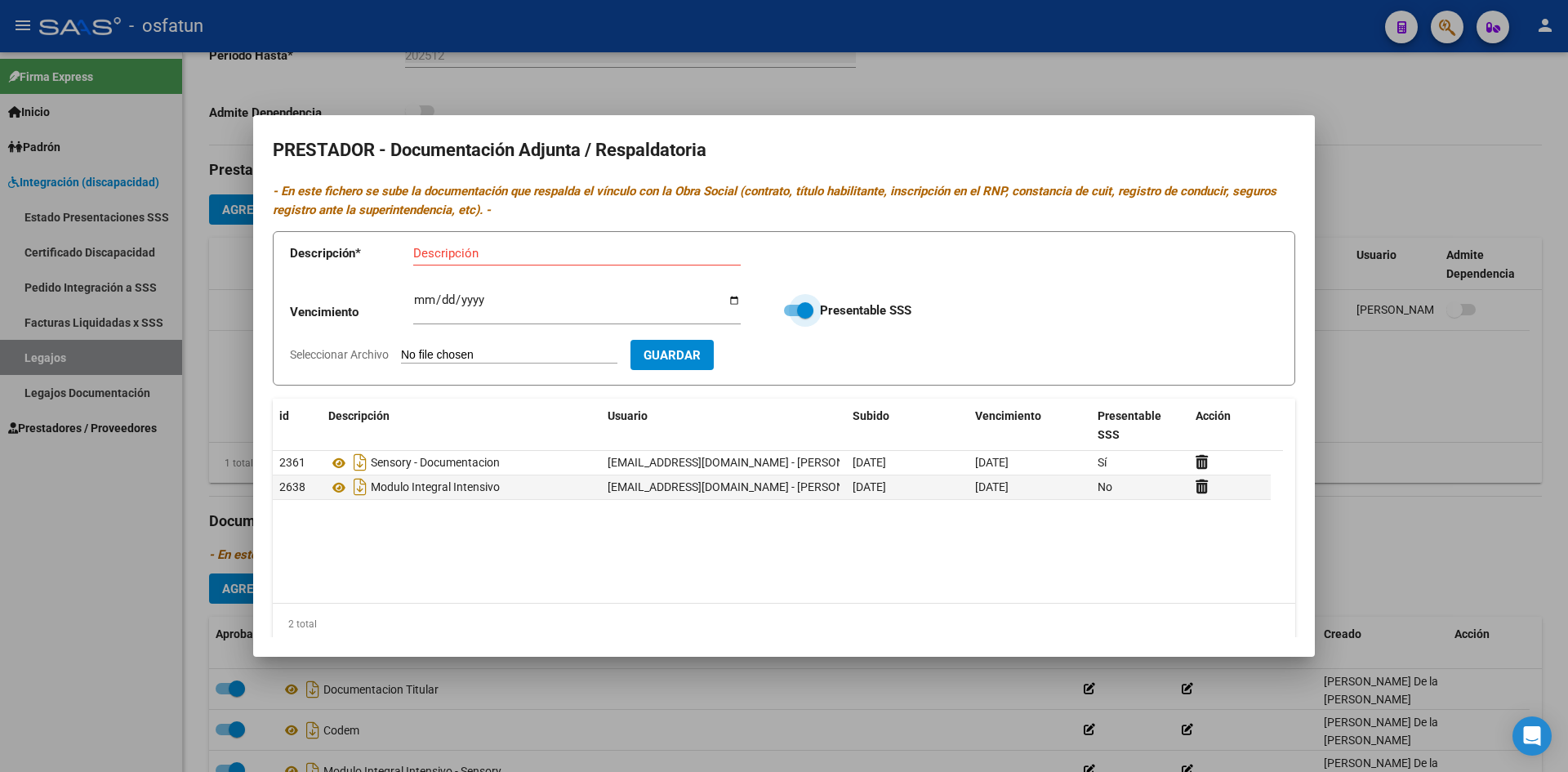
click at [784, 313] on span at bounding box center [798, 310] width 30 height 12
click at [791, 316] on input "Presentable SSS" at bounding box center [791, 316] width 1 height 1
click at [805, 312] on span at bounding box center [798, 310] width 30 height 12
click at [792, 316] on input "Presentable SSS" at bounding box center [791, 316] width 1 height 1
checkbox input "true"
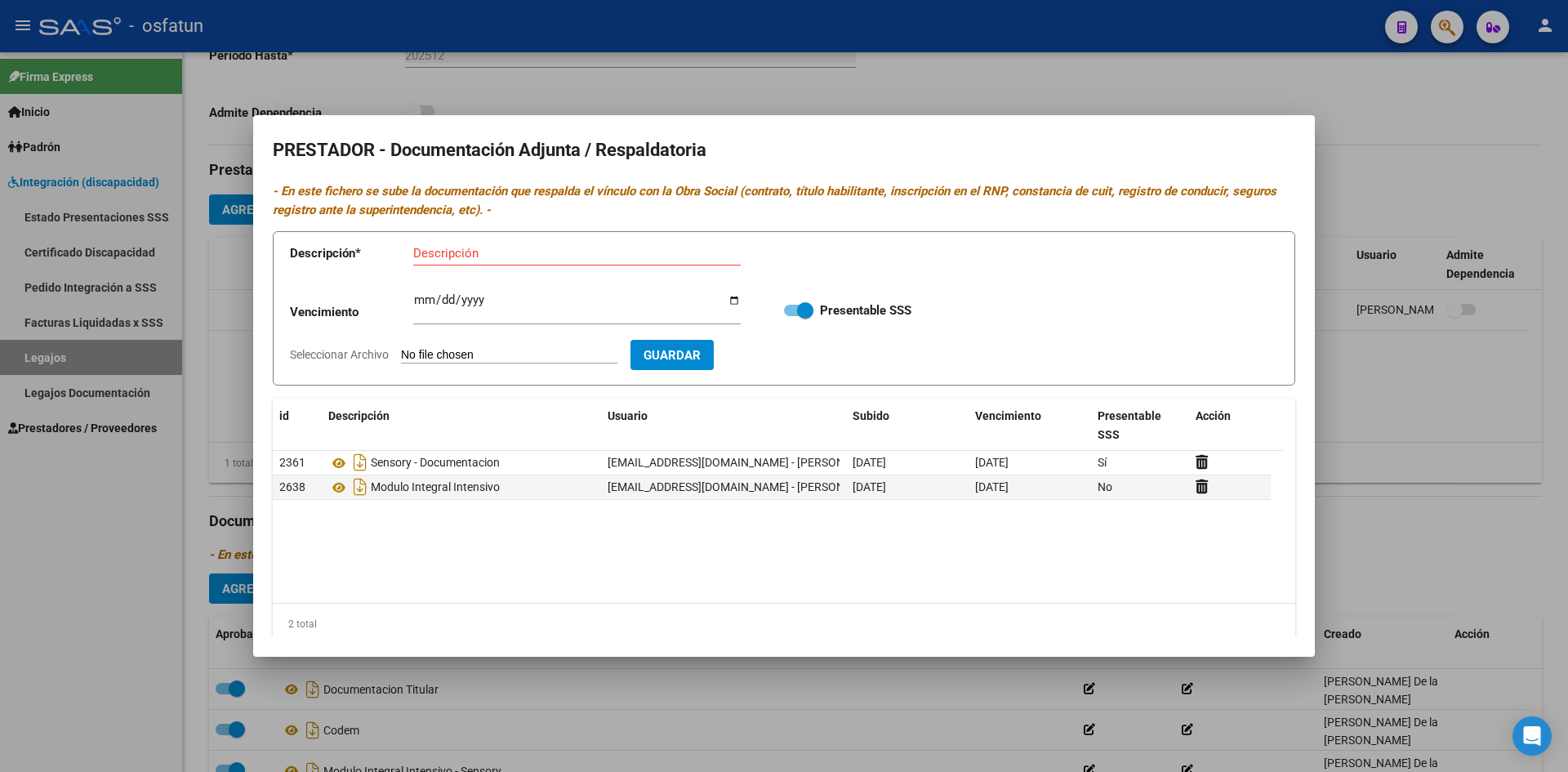
click at [983, 342] on form "Descripción * Descripción Vencimiento Ingresar vencimiento Presentable SSS Sele…" at bounding box center [784, 308] width 1022 height 154
click at [1365, 116] on div at bounding box center [784, 386] width 1568 height 772
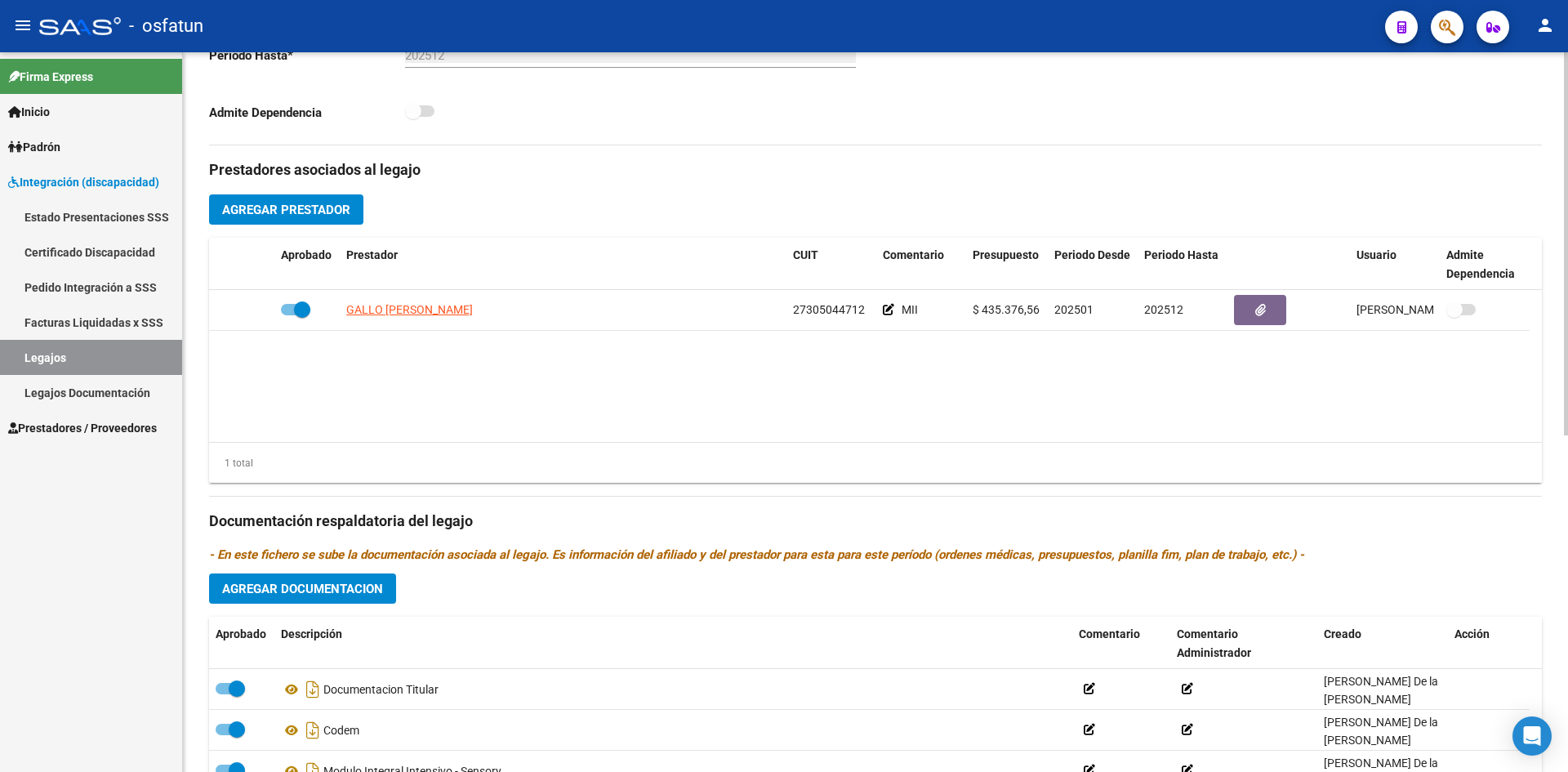
click at [855, 353] on datatable-body "GALLO [PERSON_NAME] 27305044712 MII $ 435.376,56 202501 202512 [PERSON_NAME] De…" at bounding box center [875, 366] width 1332 height 152
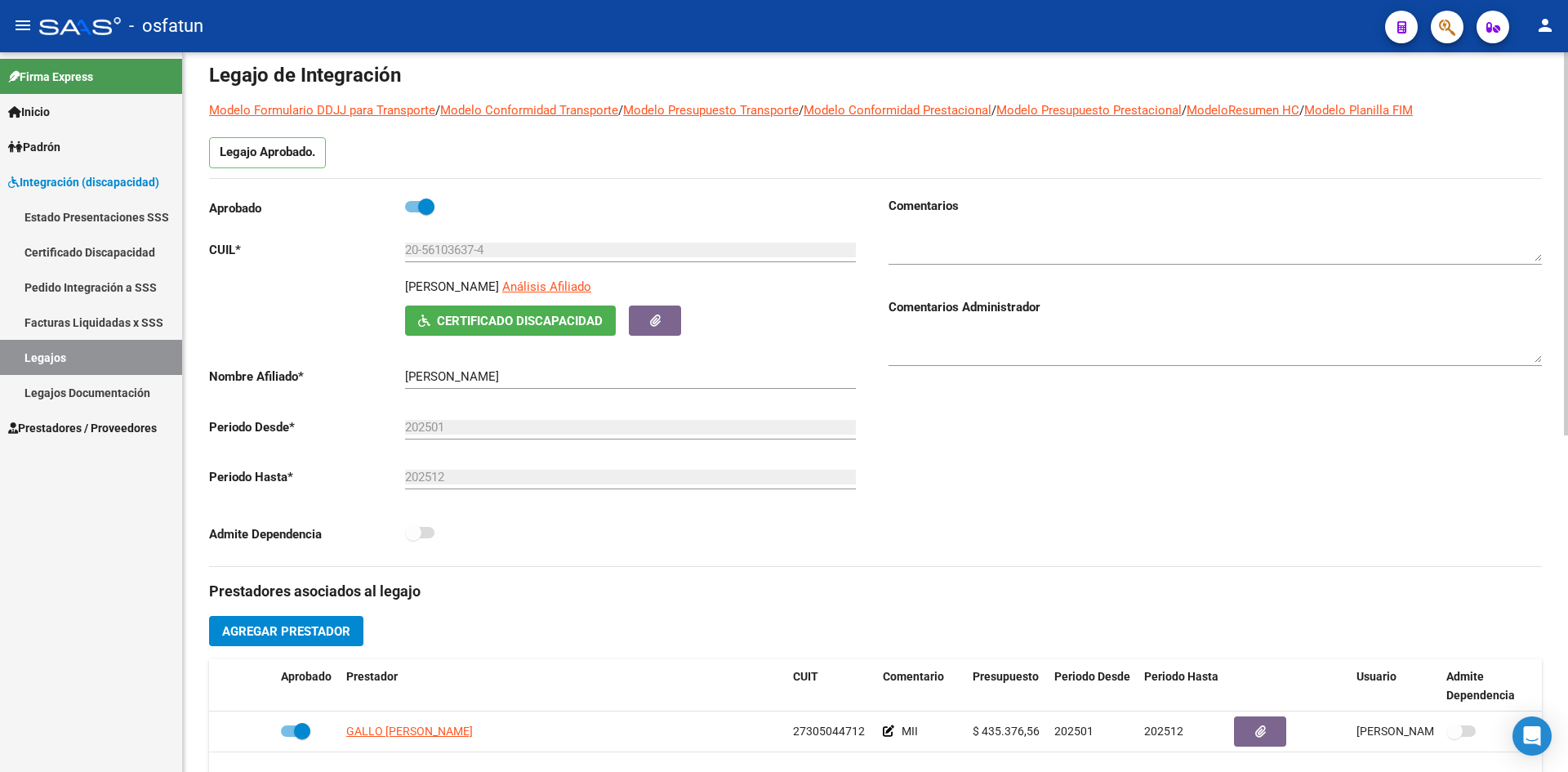
scroll to position [0, 0]
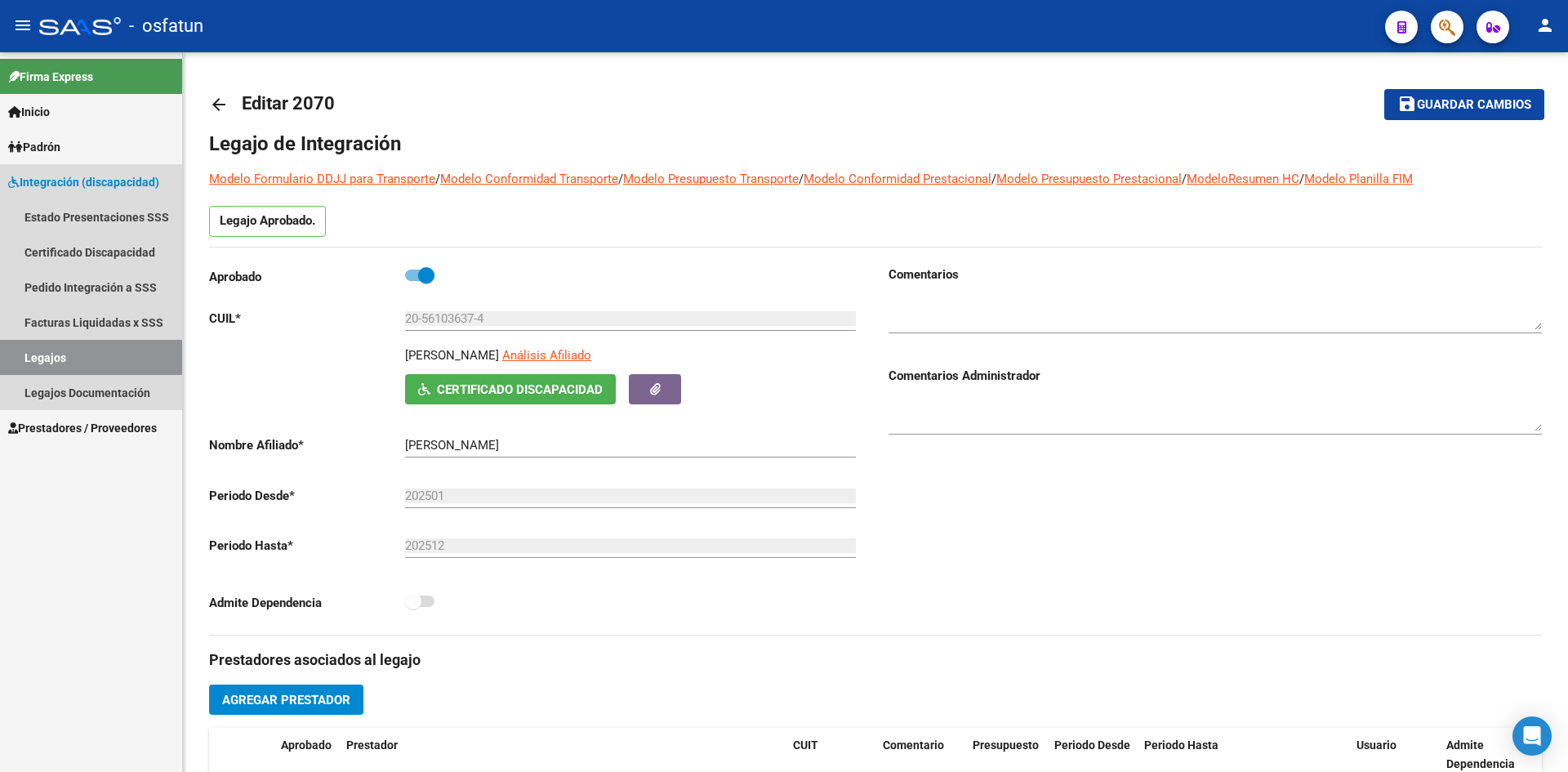
click at [67, 180] on span "Integración (discapacidad)" at bounding box center [83, 182] width 151 height 18
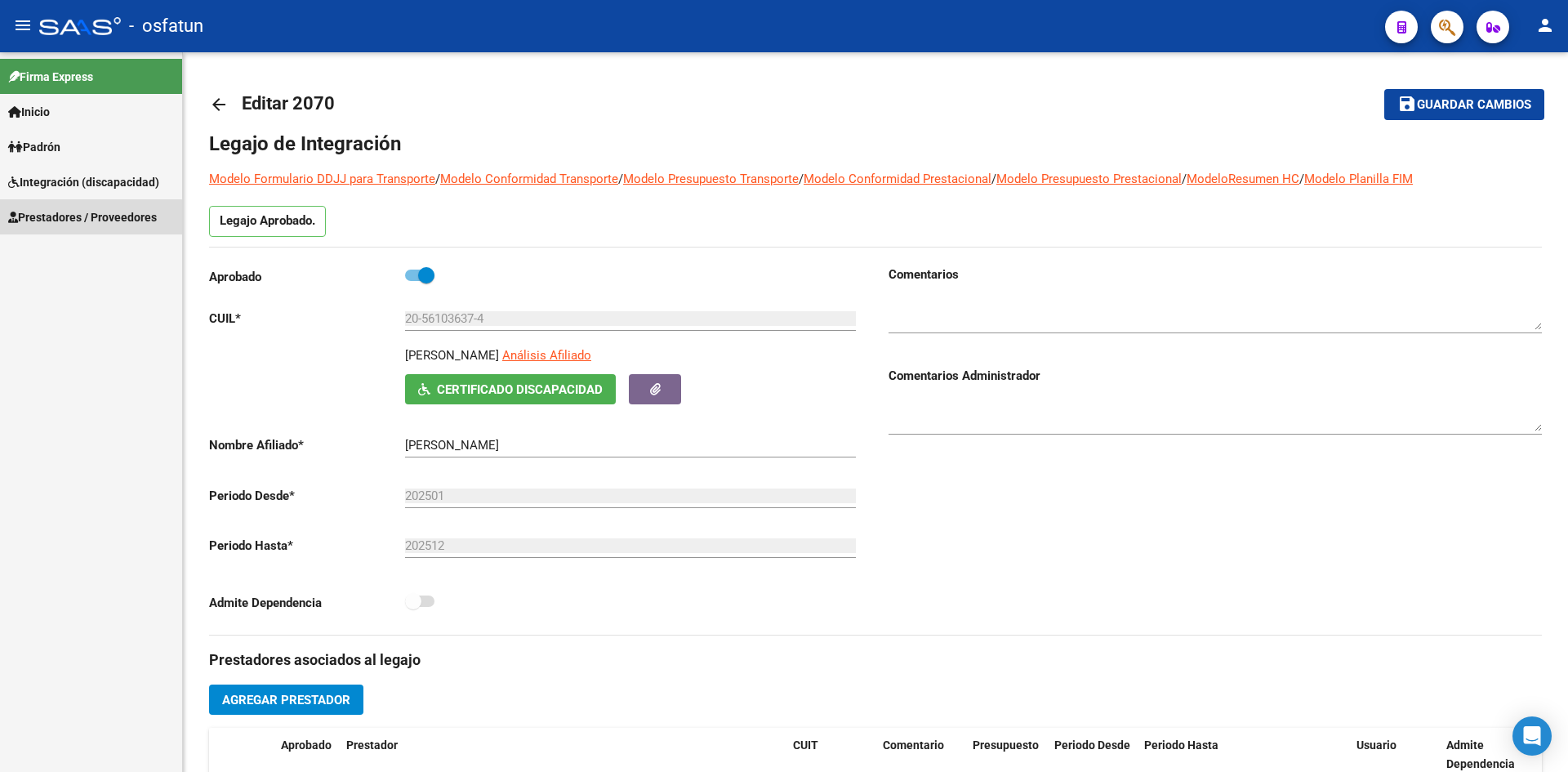
click at [85, 218] on span "Prestadores / Proveedores" at bounding box center [82, 217] width 148 height 18
click at [100, 254] on link "Facturas - Listado/Carga" at bounding box center [90, 251] width 182 height 35
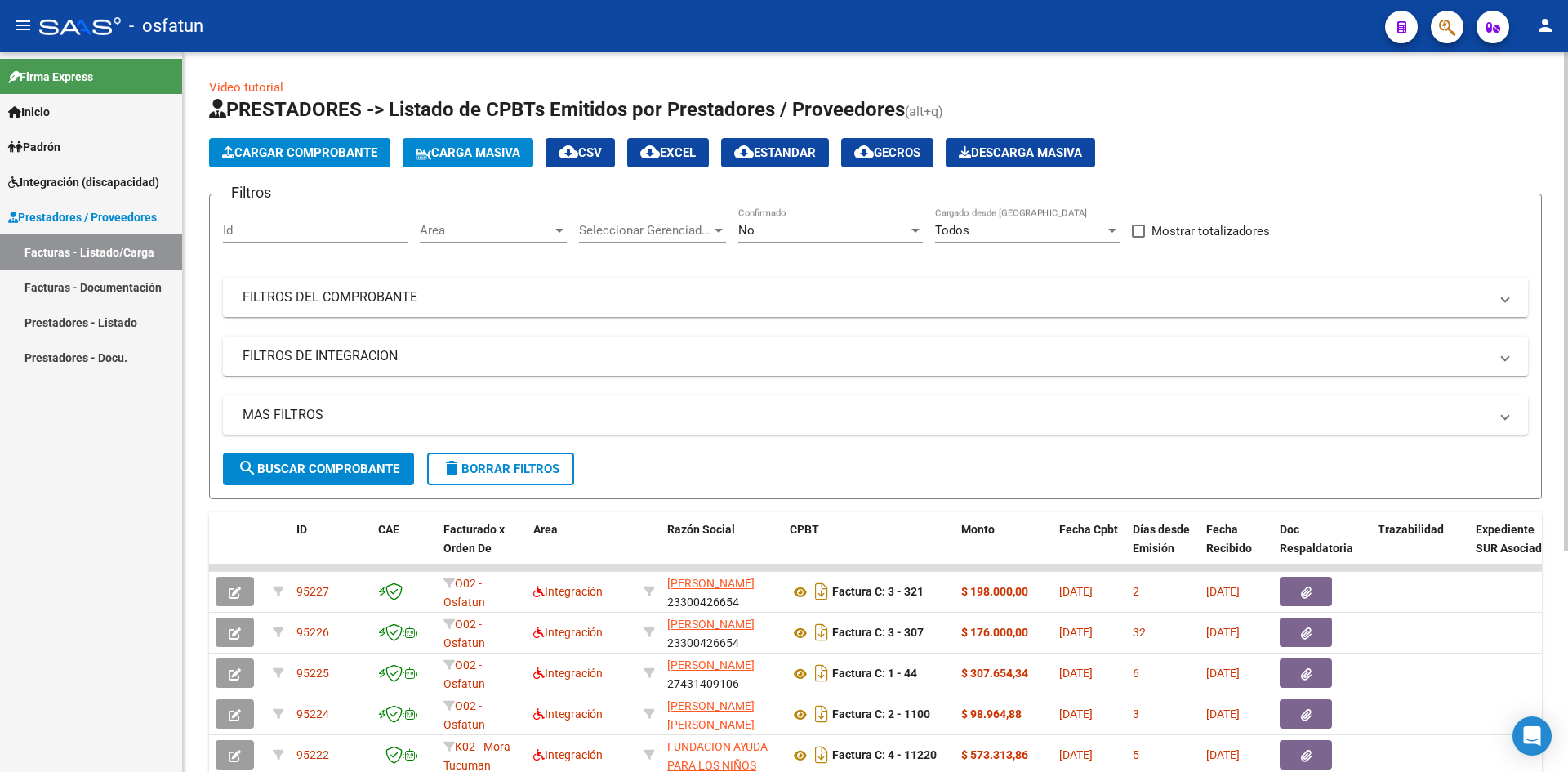
click at [865, 240] on div "No Confirmado" at bounding box center [831, 224] width 185 height 35
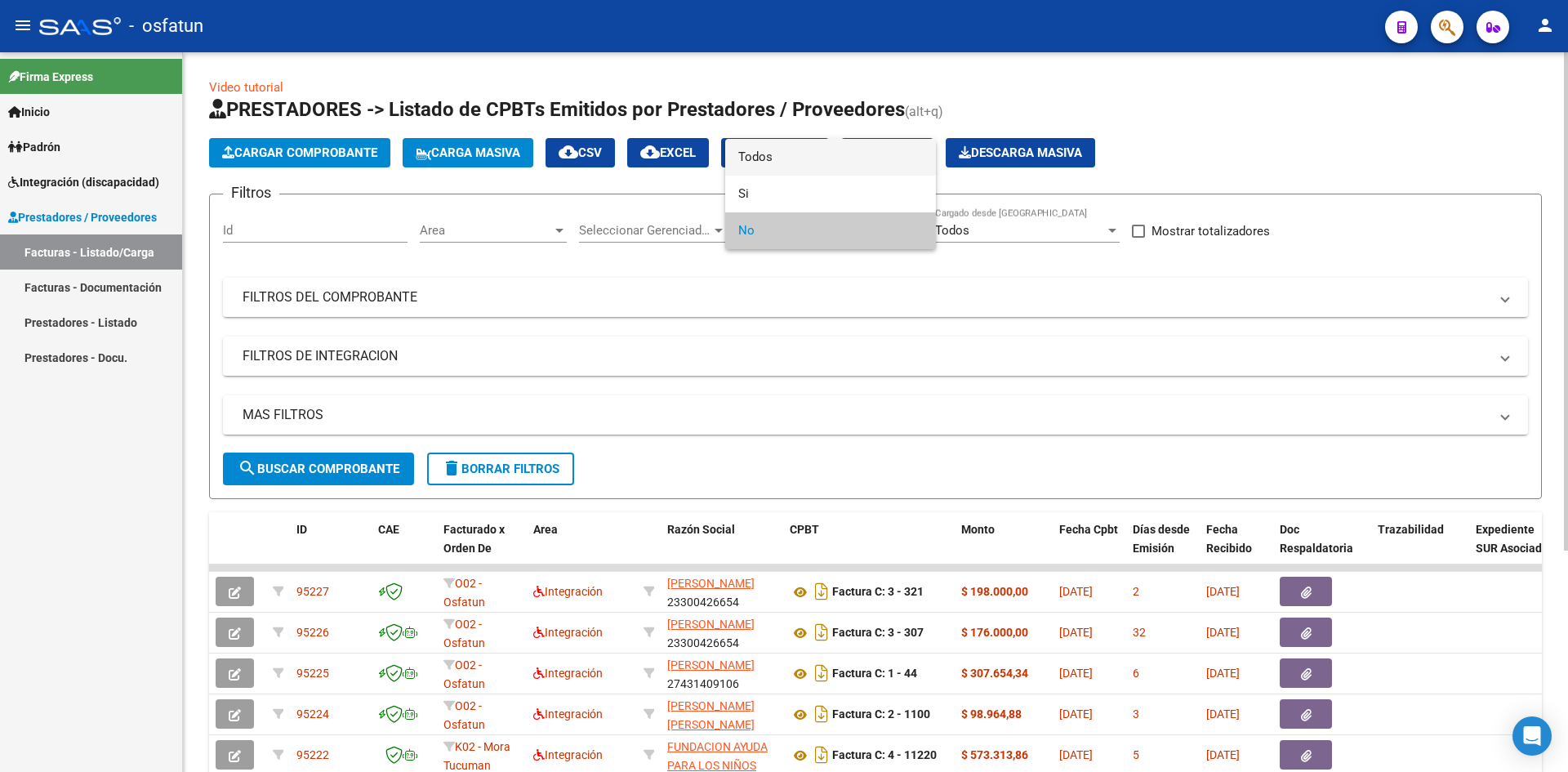
click at [817, 165] on span "Todos" at bounding box center [831, 157] width 185 height 37
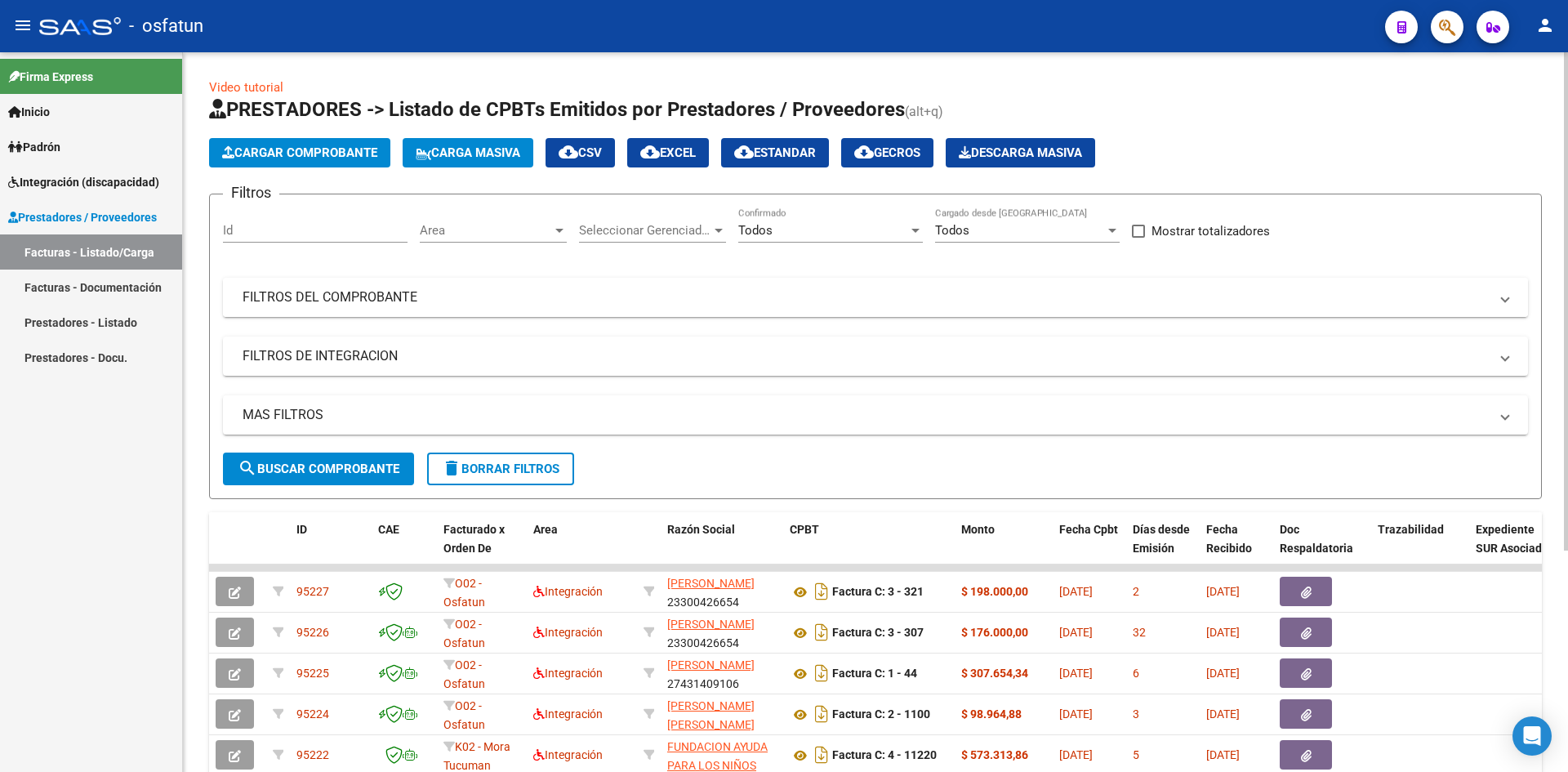
click at [589, 303] on mat-panel-title "FILTROS DEL COMPROBANTE" at bounding box center [865, 296] width 1246 height 18
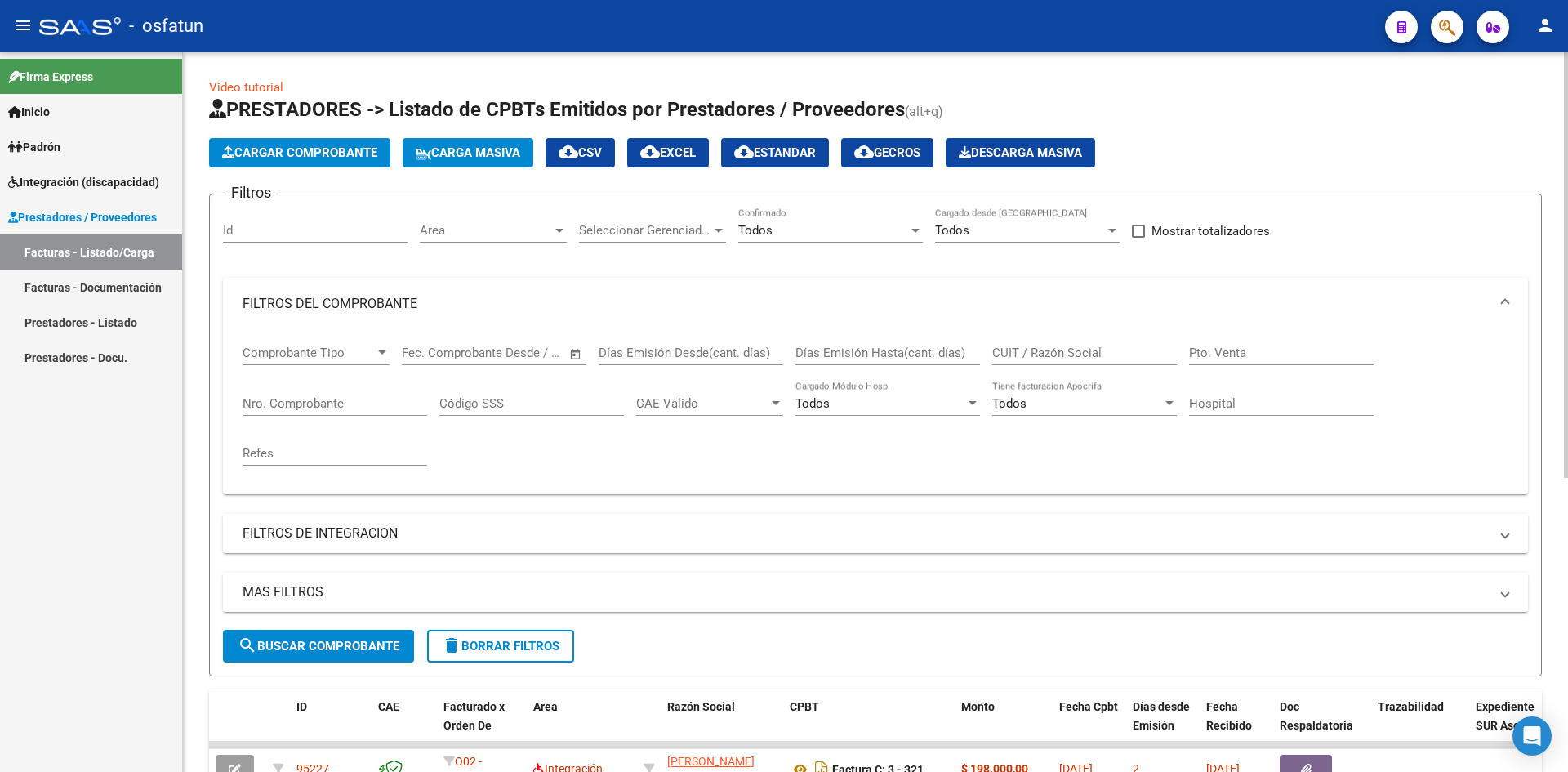
click at [1035, 353] on input "CUIT / Razón Social" at bounding box center [1085, 352] width 185 height 14
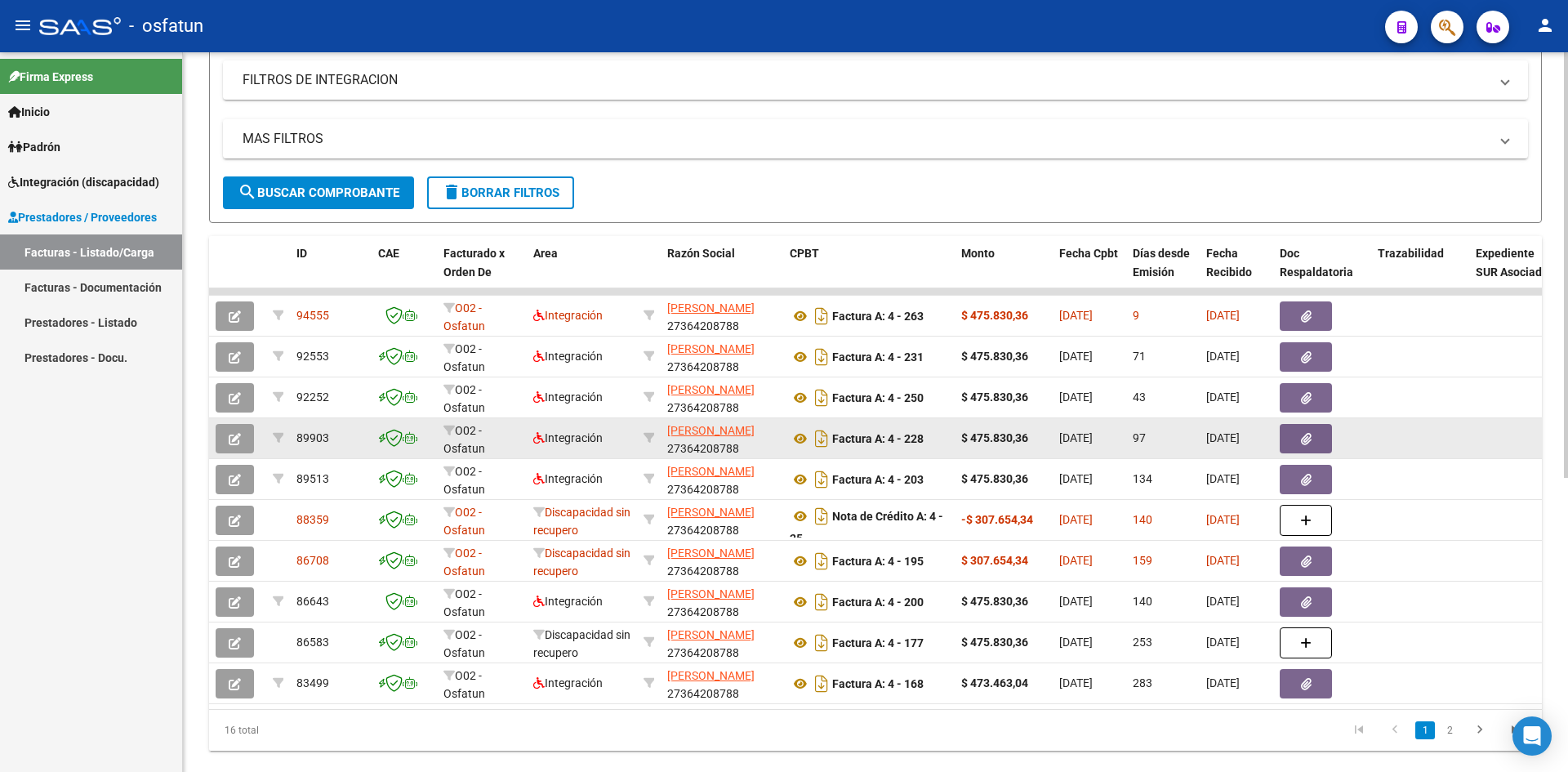
scroll to position [497, 0]
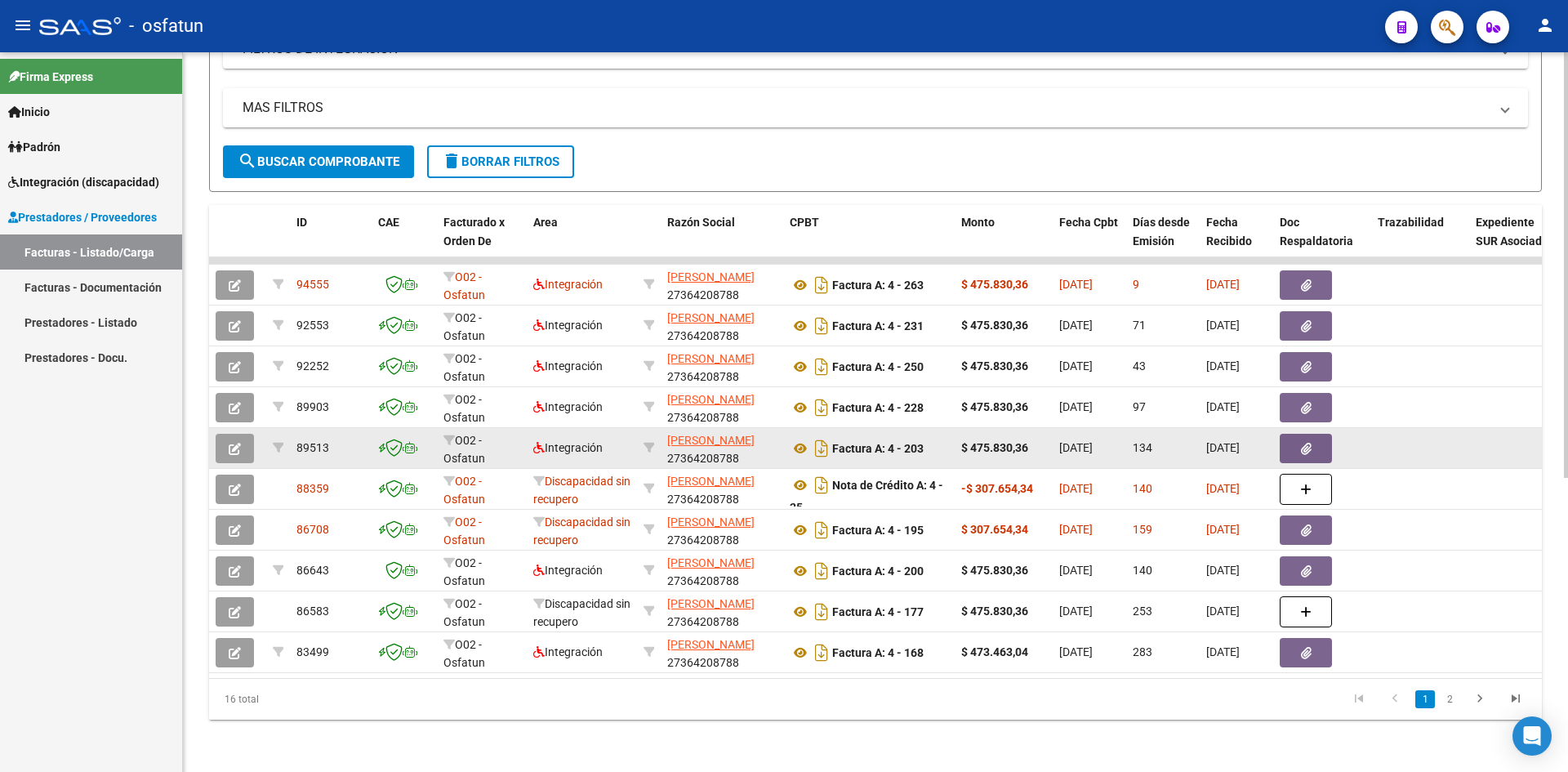
type input "27364208788"
click at [222, 433] on button "button" at bounding box center [235, 448] width 39 height 30
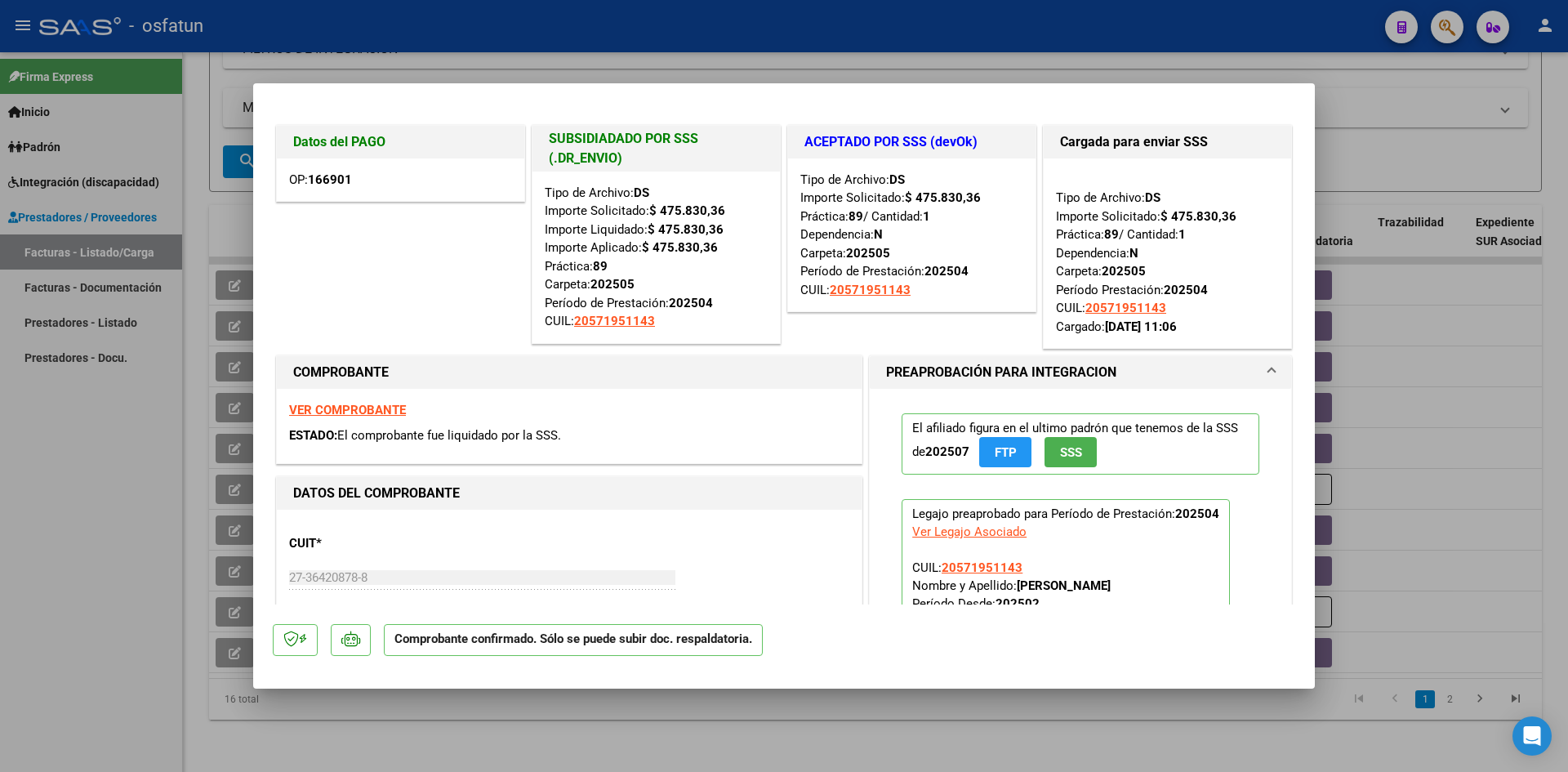
click at [429, 45] on div at bounding box center [784, 386] width 1568 height 772
type input "$ 0,00"
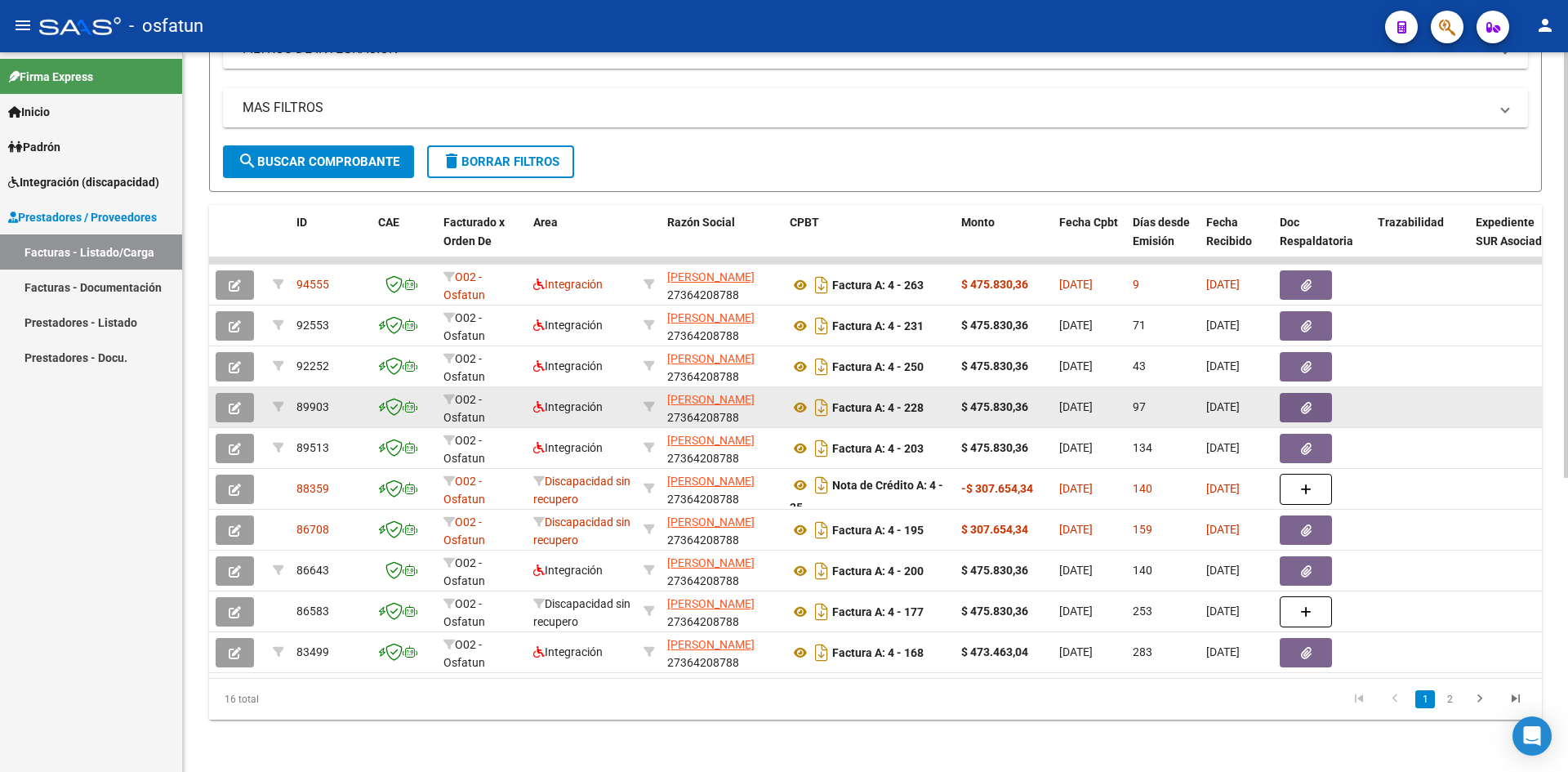
click at [242, 394] on button "button" at bounding box center [235, 407] width 39 height 30
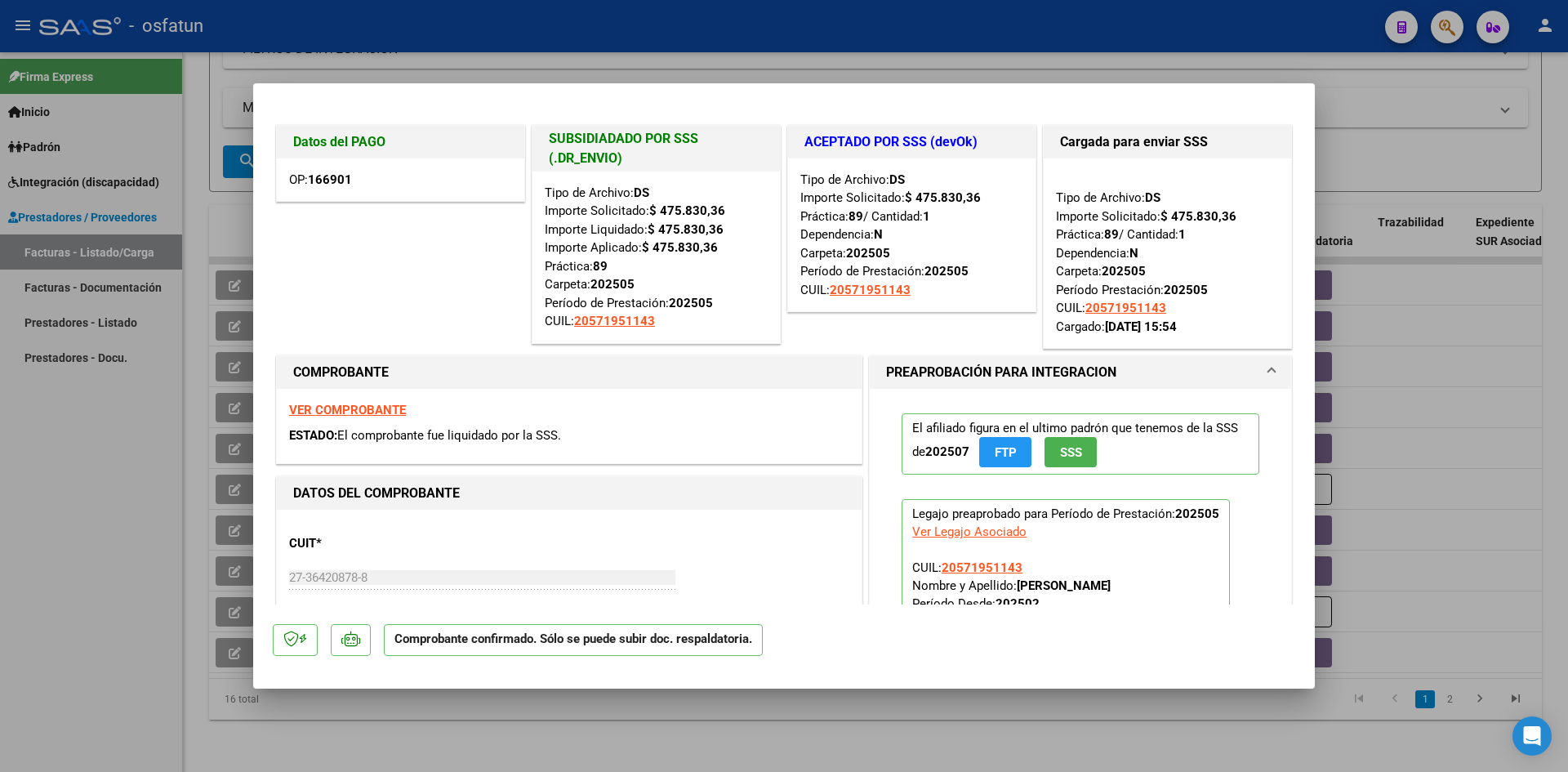
click at [755, 31] on div at bounding box center [784, 386] width 1568 height 772
type input "$ 0,00"
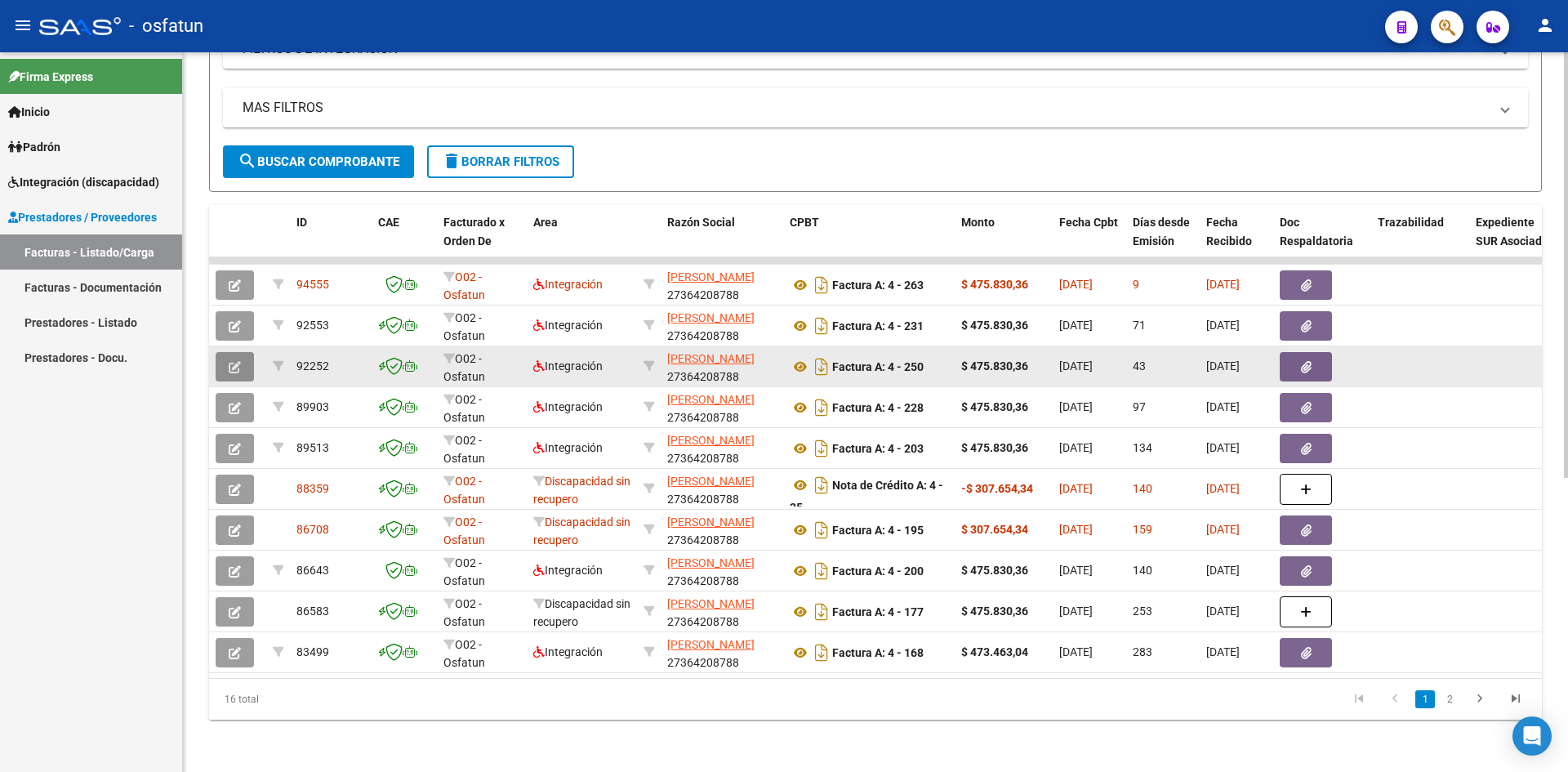
click at [233, 361] on icon "button" at bounding box center [234, 367] width 13 height 13
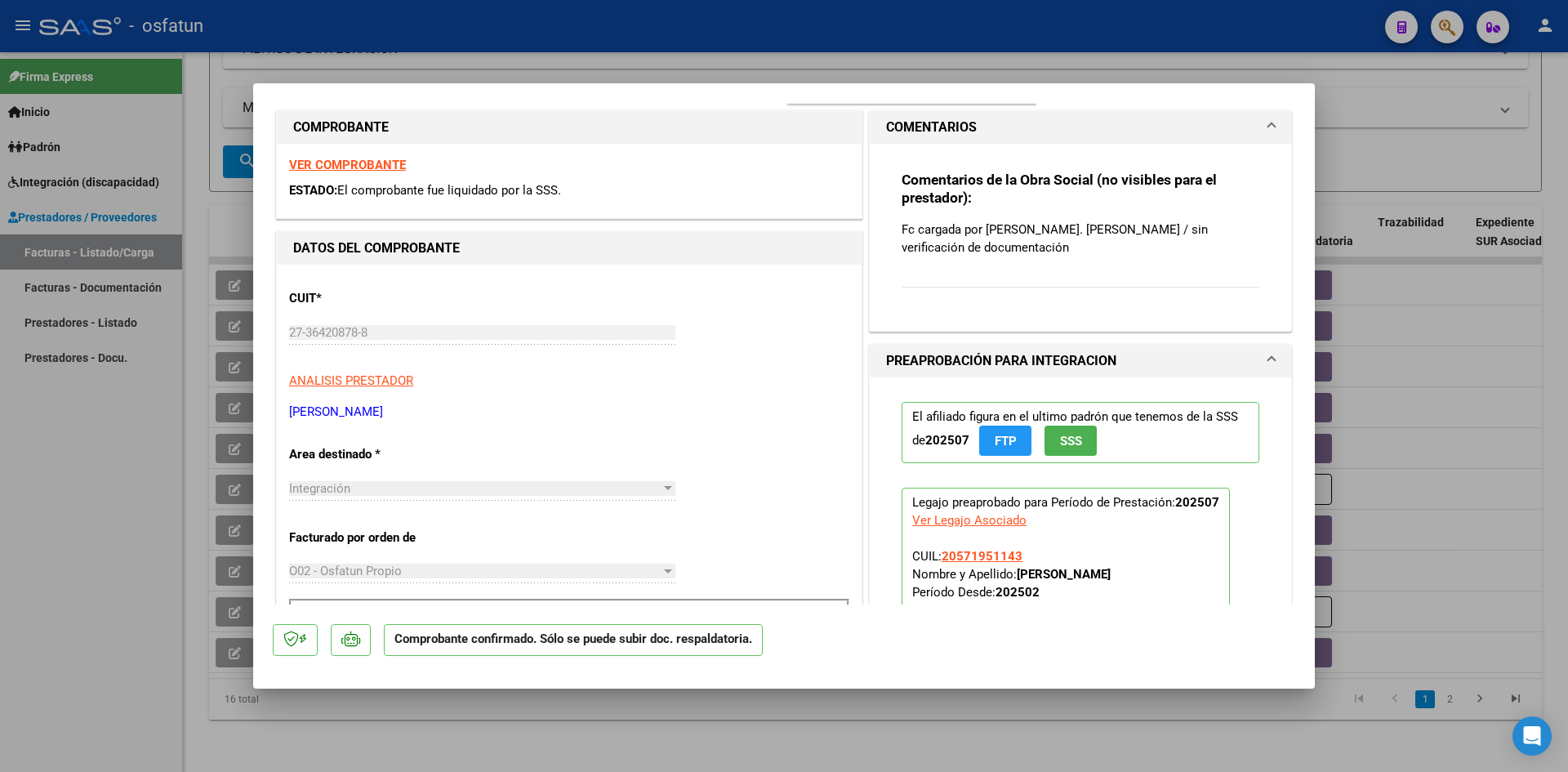
scroll to position [0, 0]
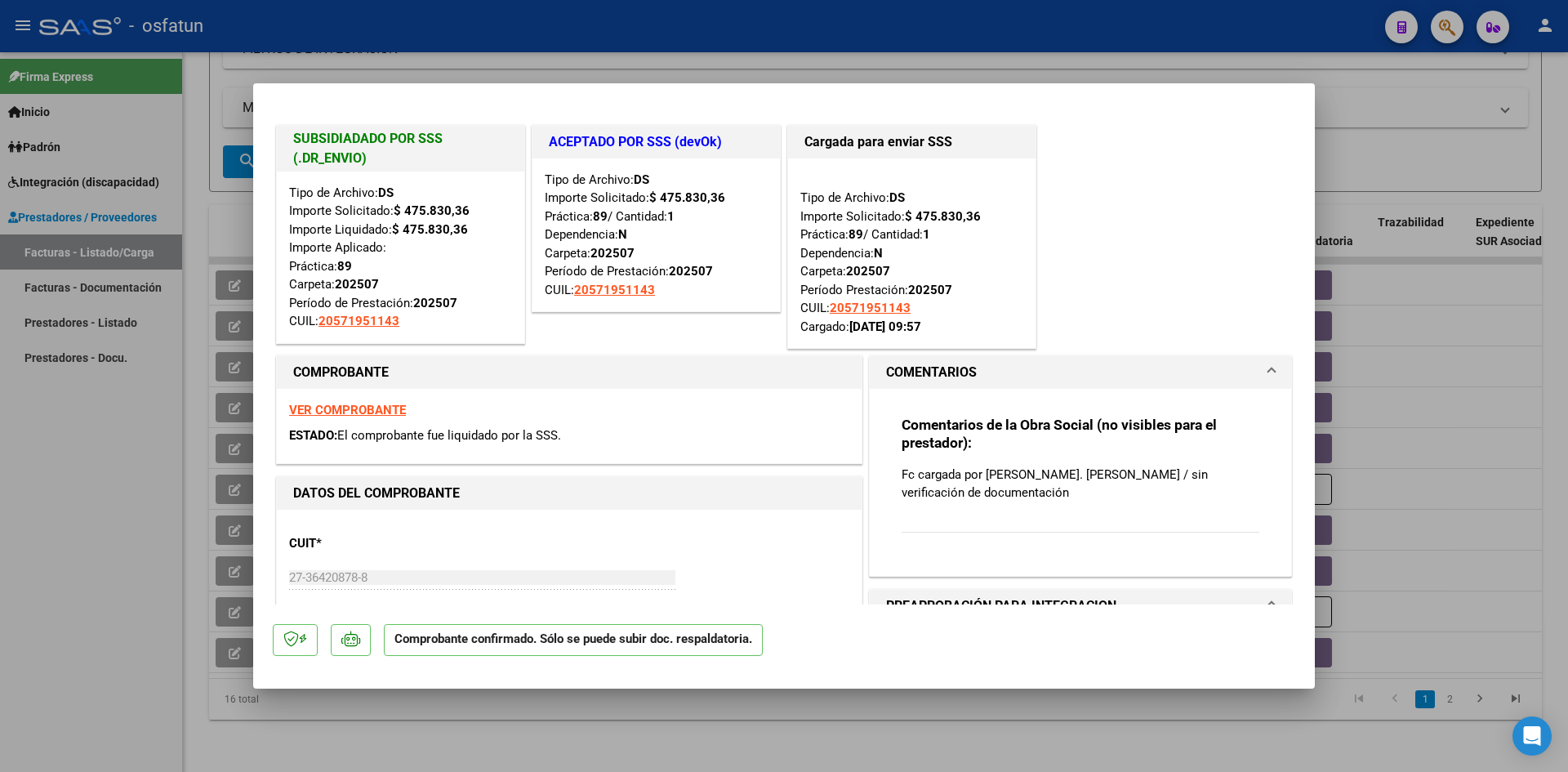
drag, startPoint x: 674, startPoint y: 37, endPoint x: 674, endPoint y: 49, distance: 12.0
click at [673, 37] on div at bounding box center [784, 386] width 1568 height 772
type input "$ 0,00"
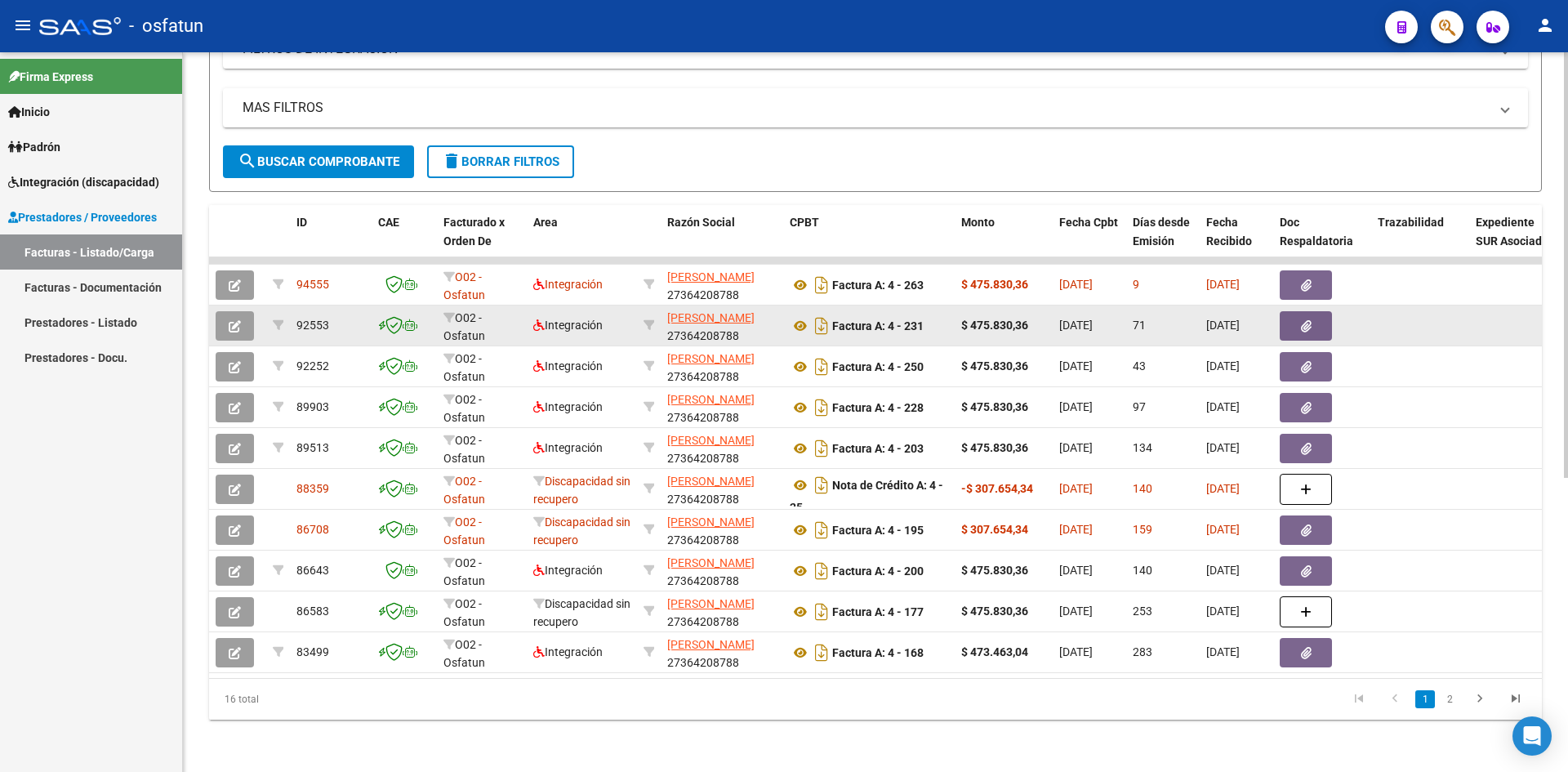
click at [224, 312] on button "button" at bounding box center [235, 325] width 39 height 30
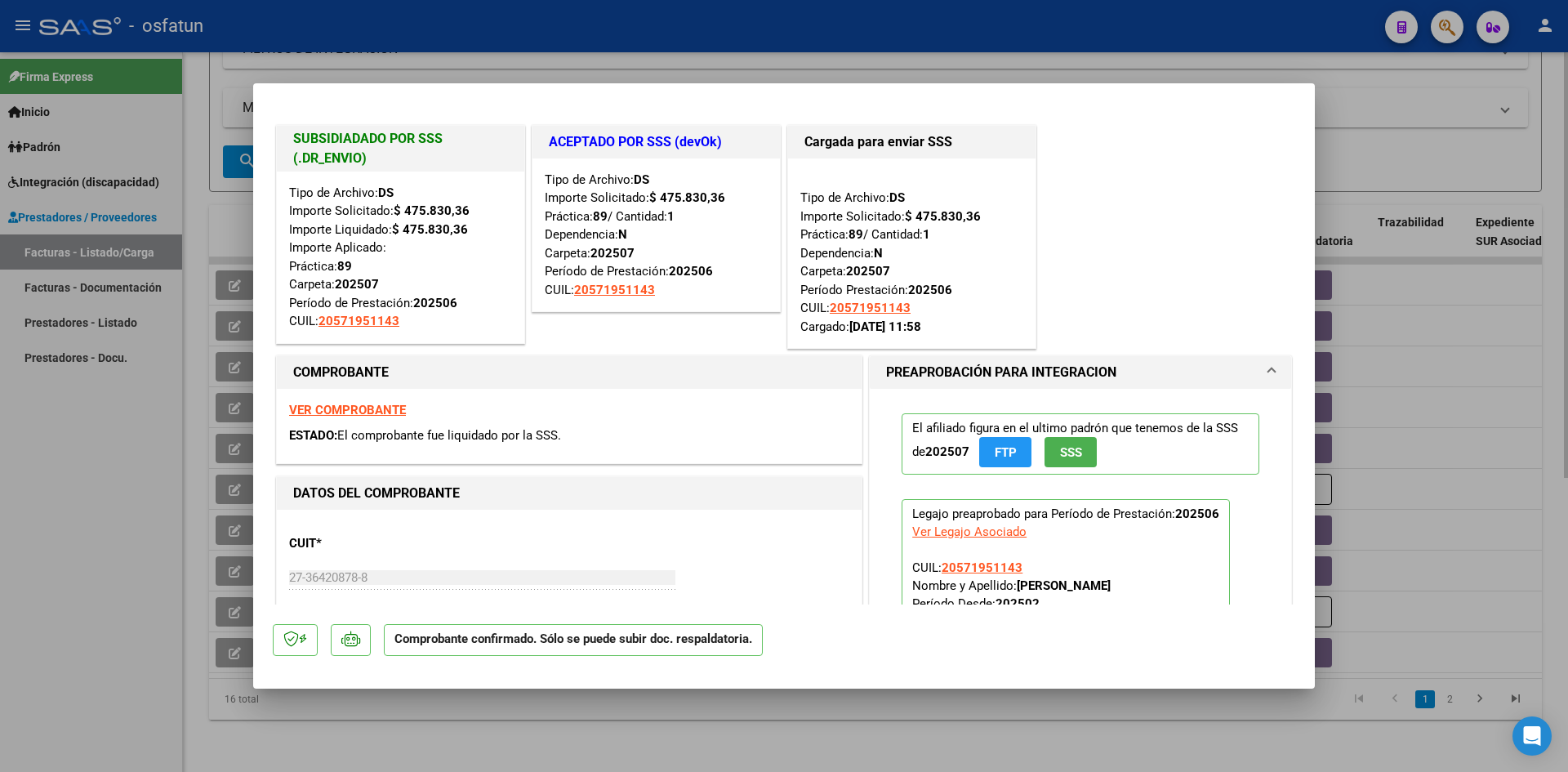
drag, startPoint x: 783, startPoint y: 28, endPoint x: 810, endPoint y: 96, distance: 73.2
click at [783, 27] on div at bounding box center [784, 386] width 1568 height 772
type input "$ 0,00"
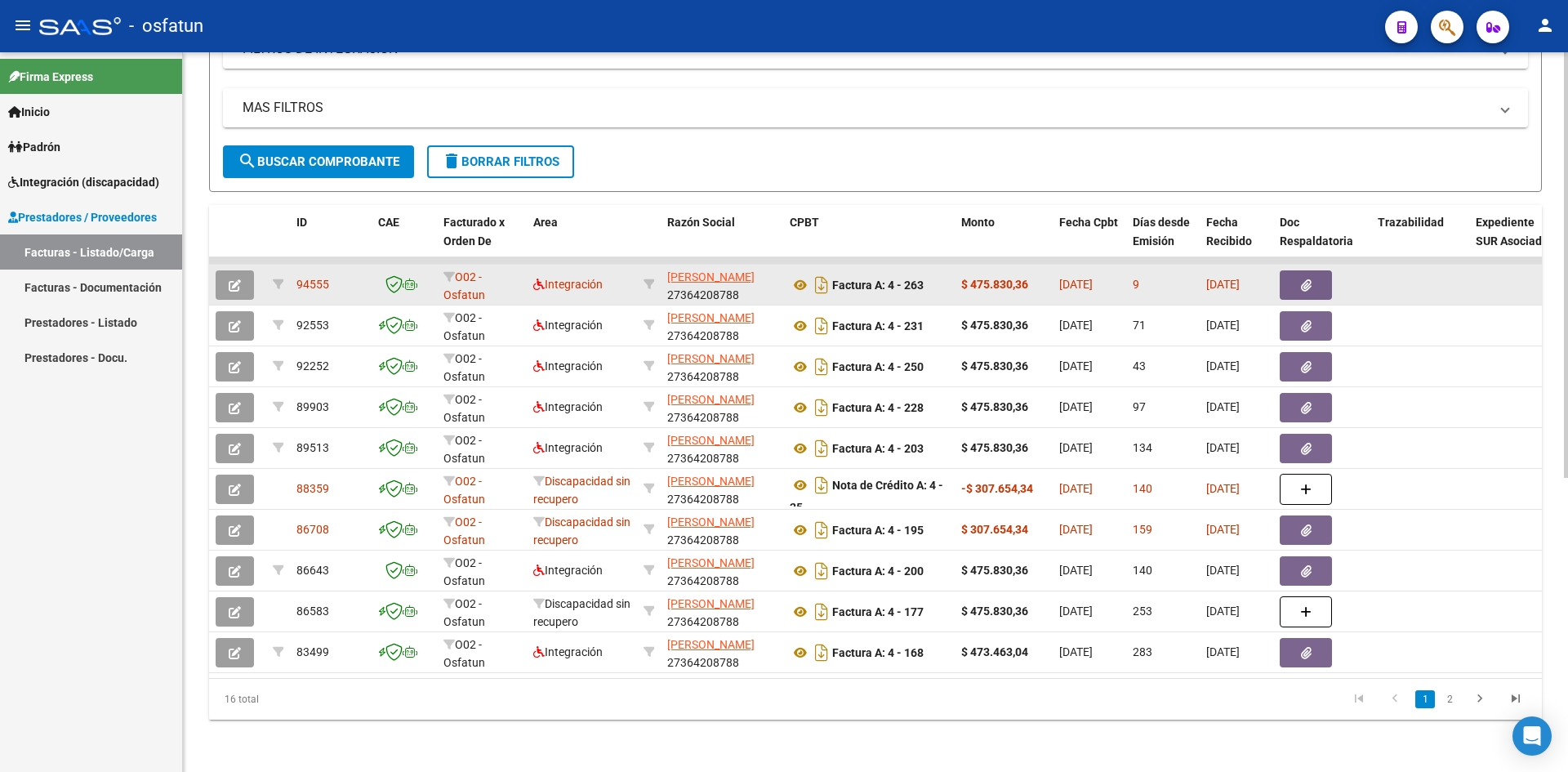
click at [236, 279] on icon "button" at bounding box center [234, 285] width 13 height 13
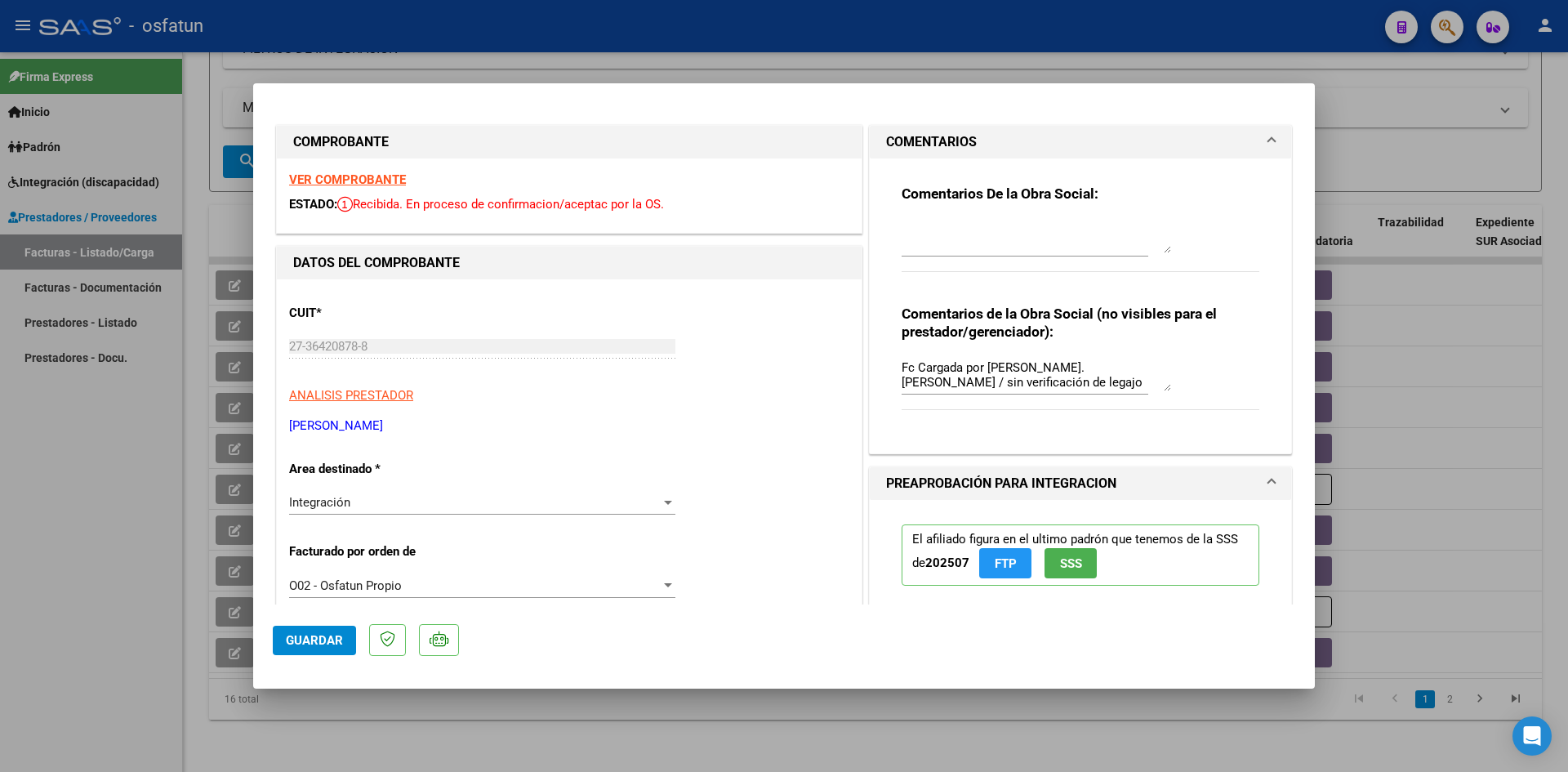
click at [668, 14] on div at bounding box center [784, 386] width 1568 height 772
type input "$ 0,00"
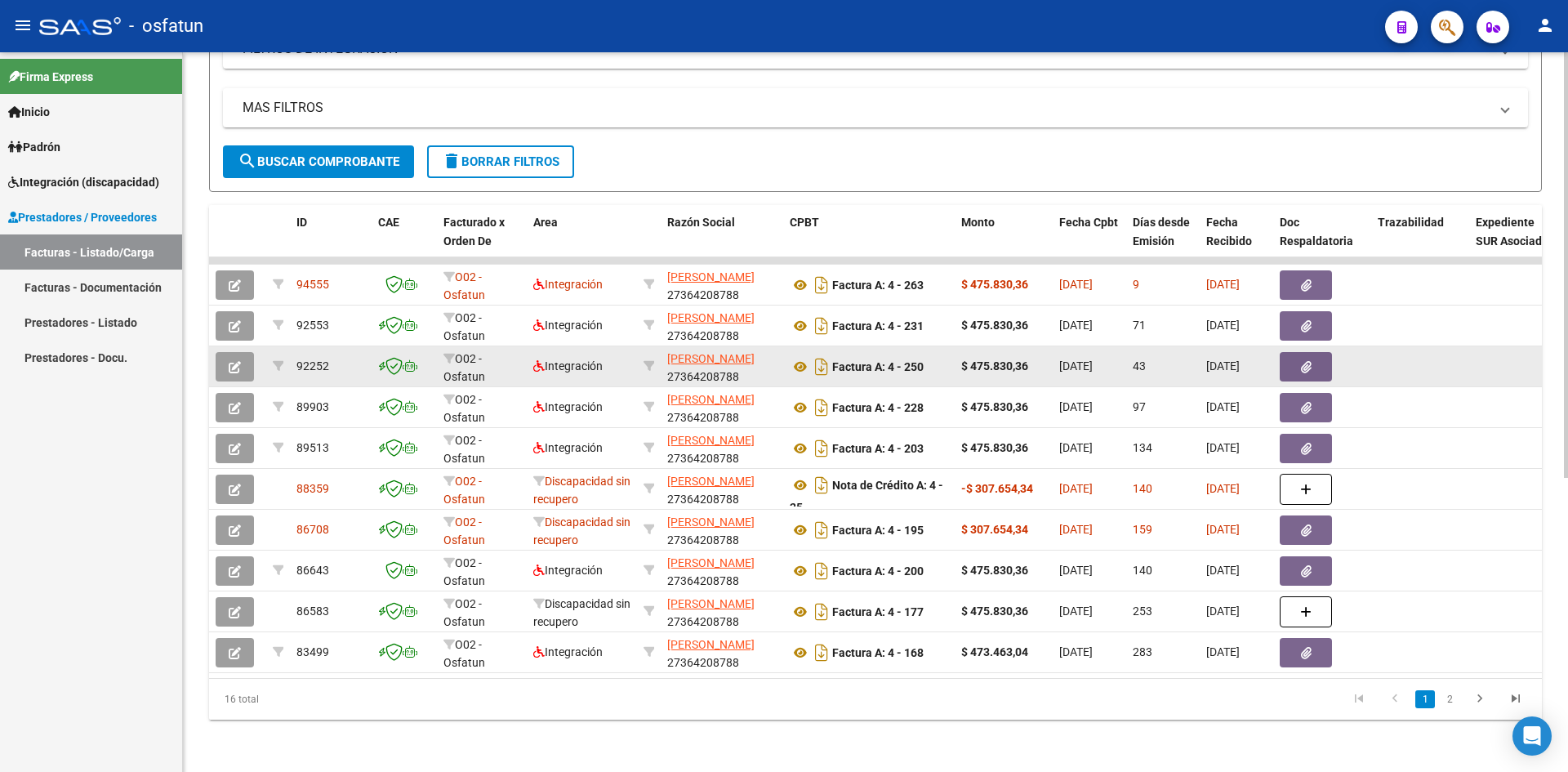
click at [226, 361] on button "button" at bounding box center [235, 367] width 39 height 30
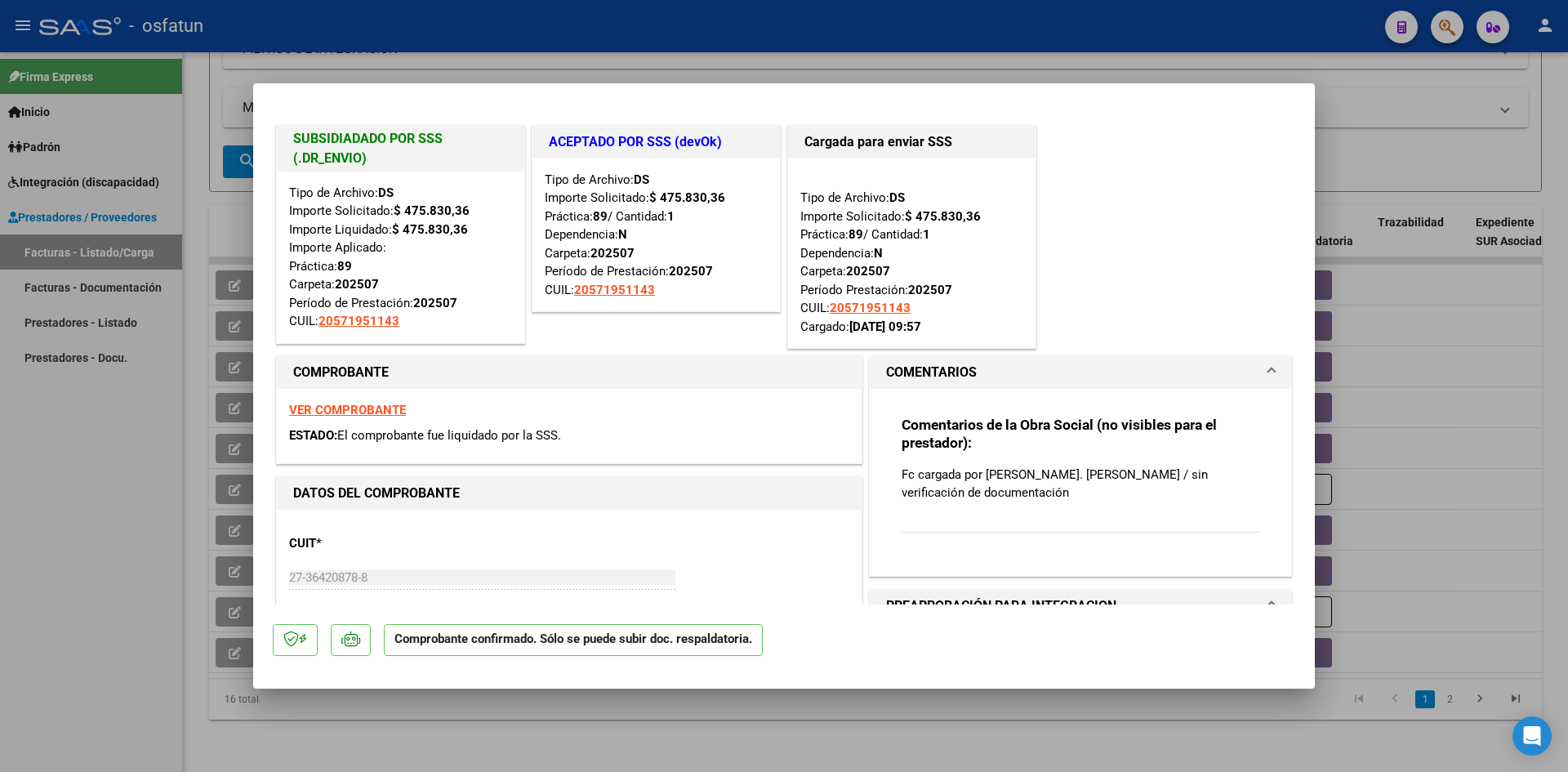
click at [693, 30] on div at bounding box center [784, 386] width 1568 height 772
type input "$ 0,00"
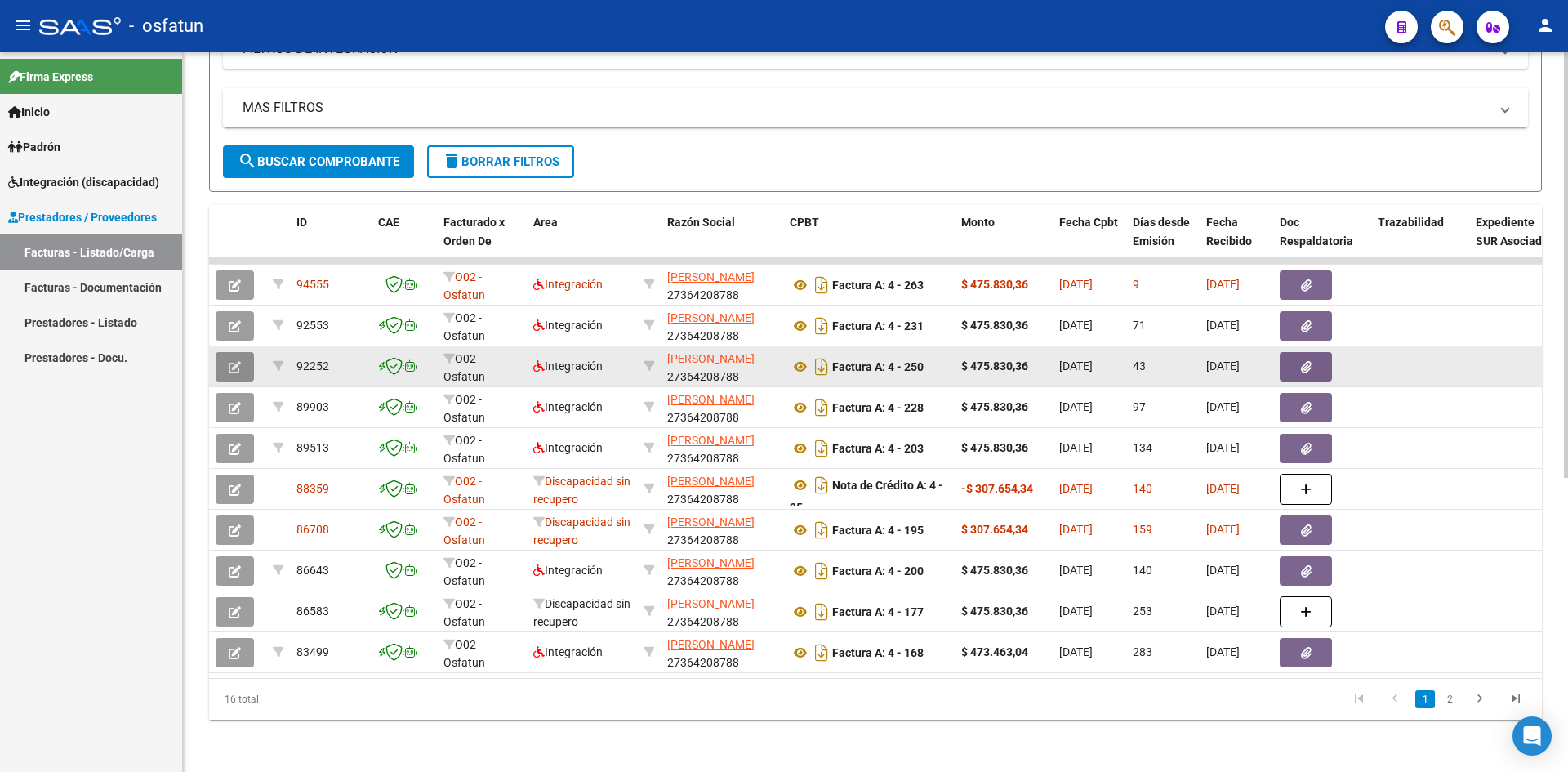
click at [240, 361] on icon "button" at bounding box center [234, 367] width 13 height 13
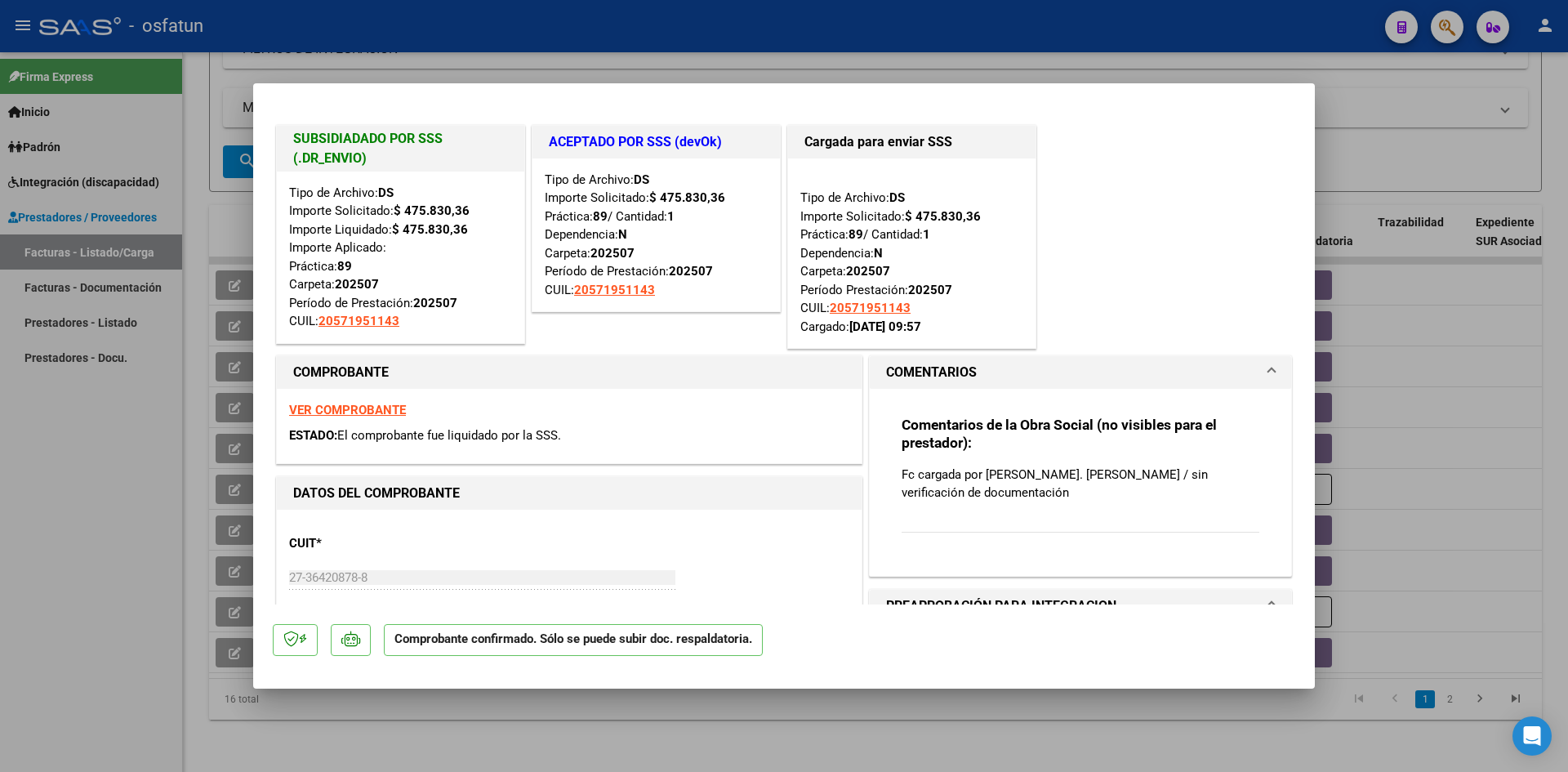
click at [732, 42] on div at bounding box center [784, 386] width 1568 height 772
type input "$ 0,00"
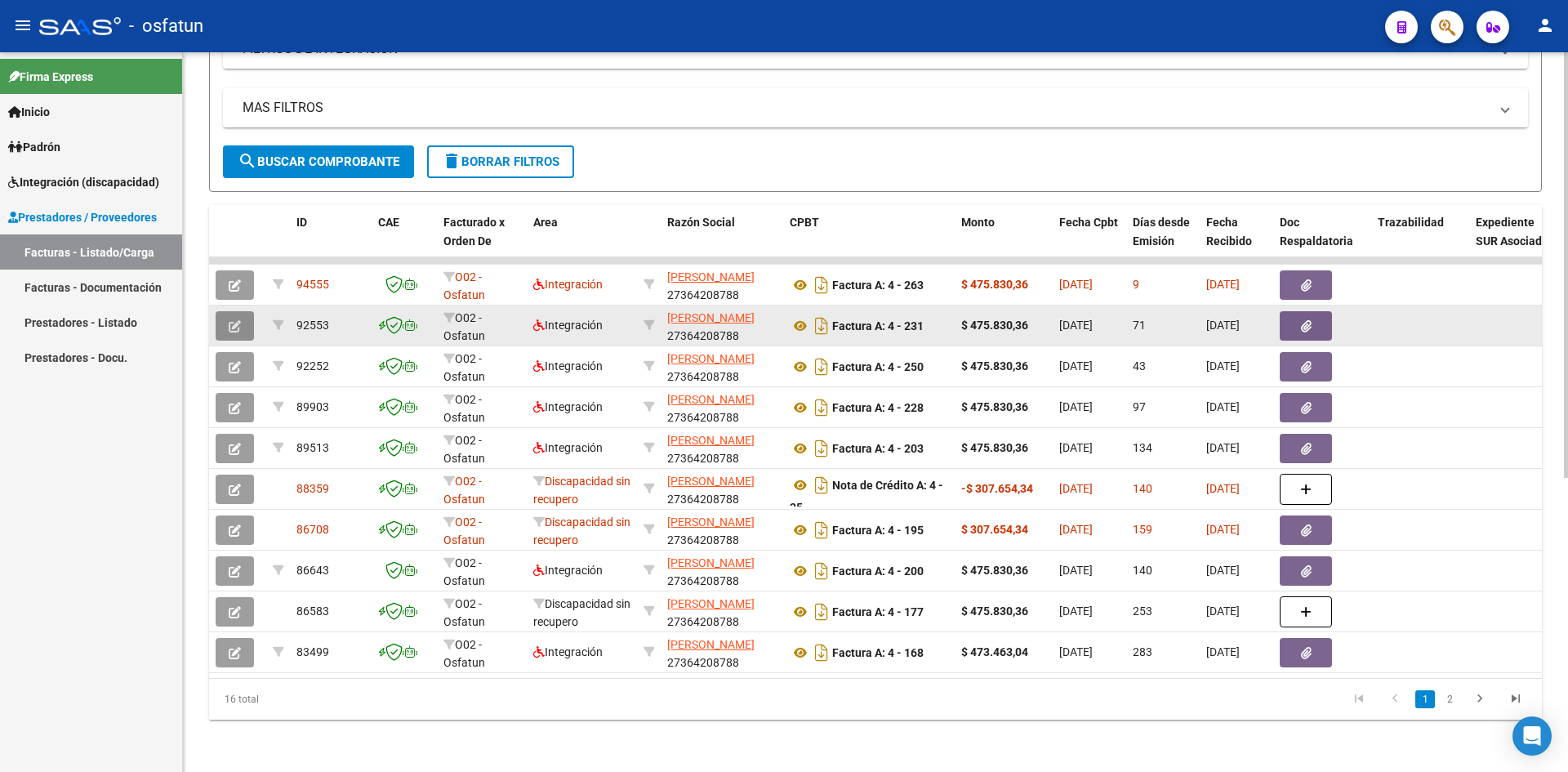
click at [245, 311] on button "button" at bounding box center [235, 325] width 39 height 30
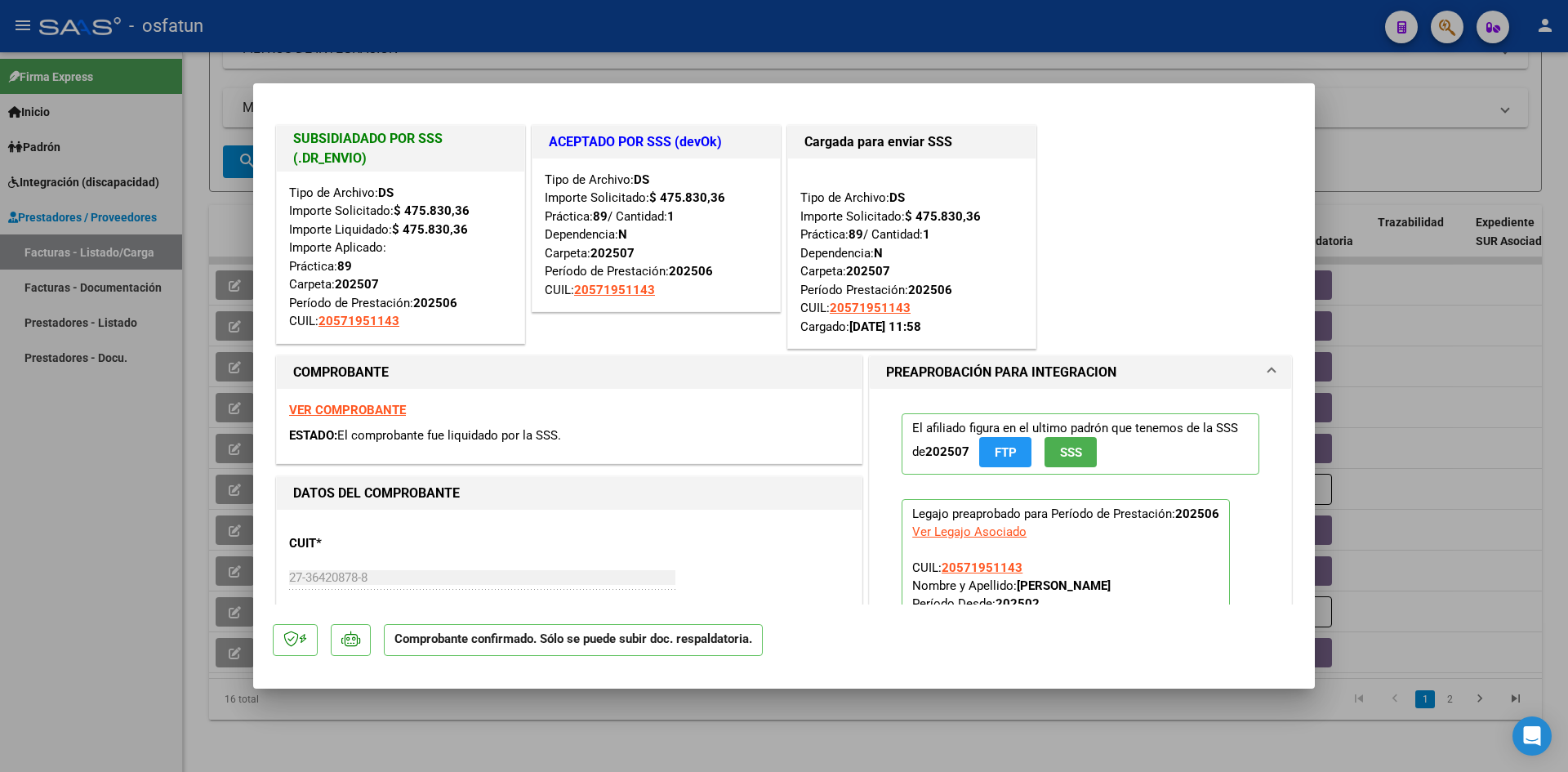
click at [728, 32] on div at bounding box center [784, 386] width 1568 height 772
type input "$ 0,00"
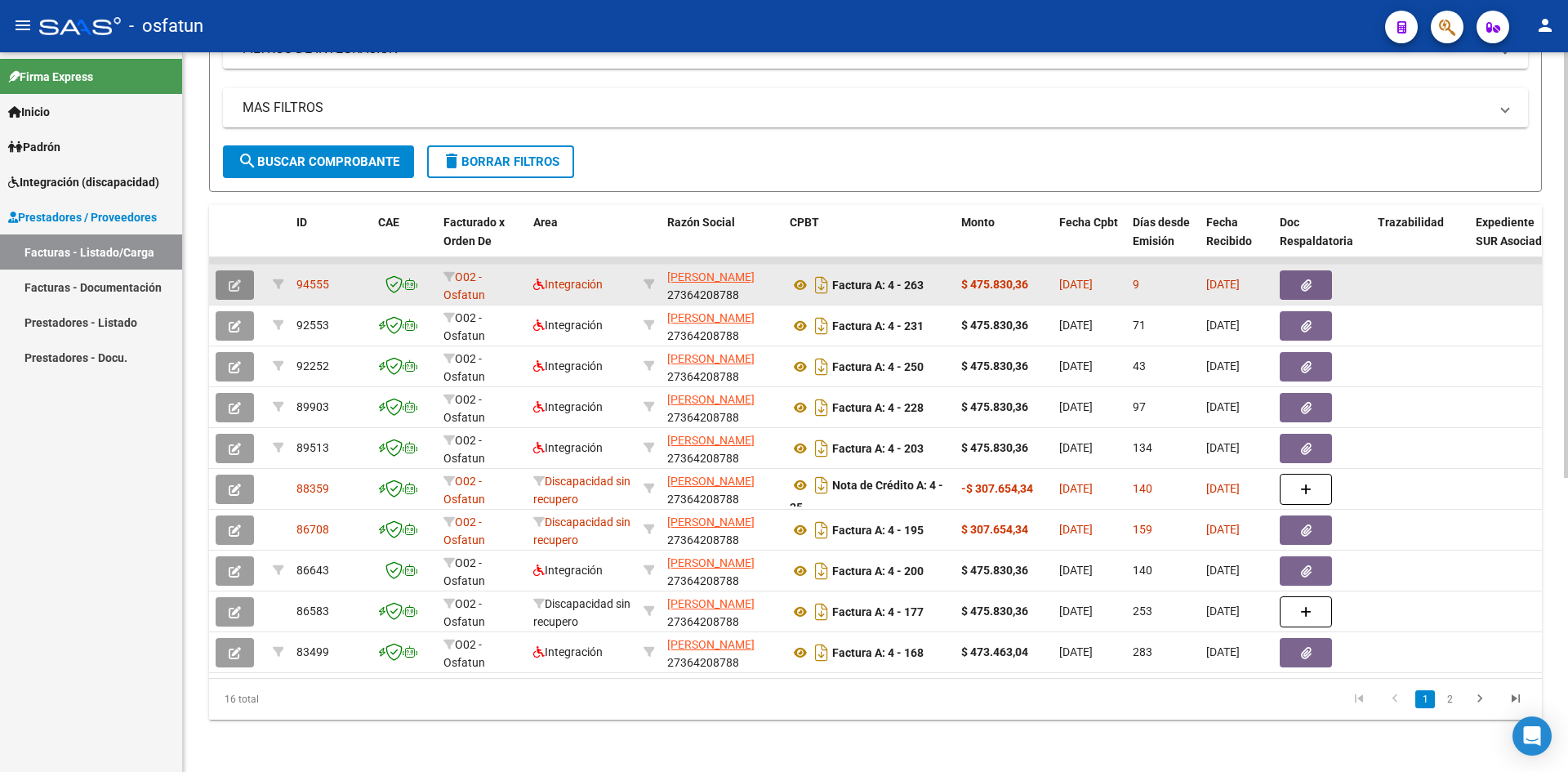
click at [234, 279] on icon "button" at bounding box center [234, 285] width 13 height 13
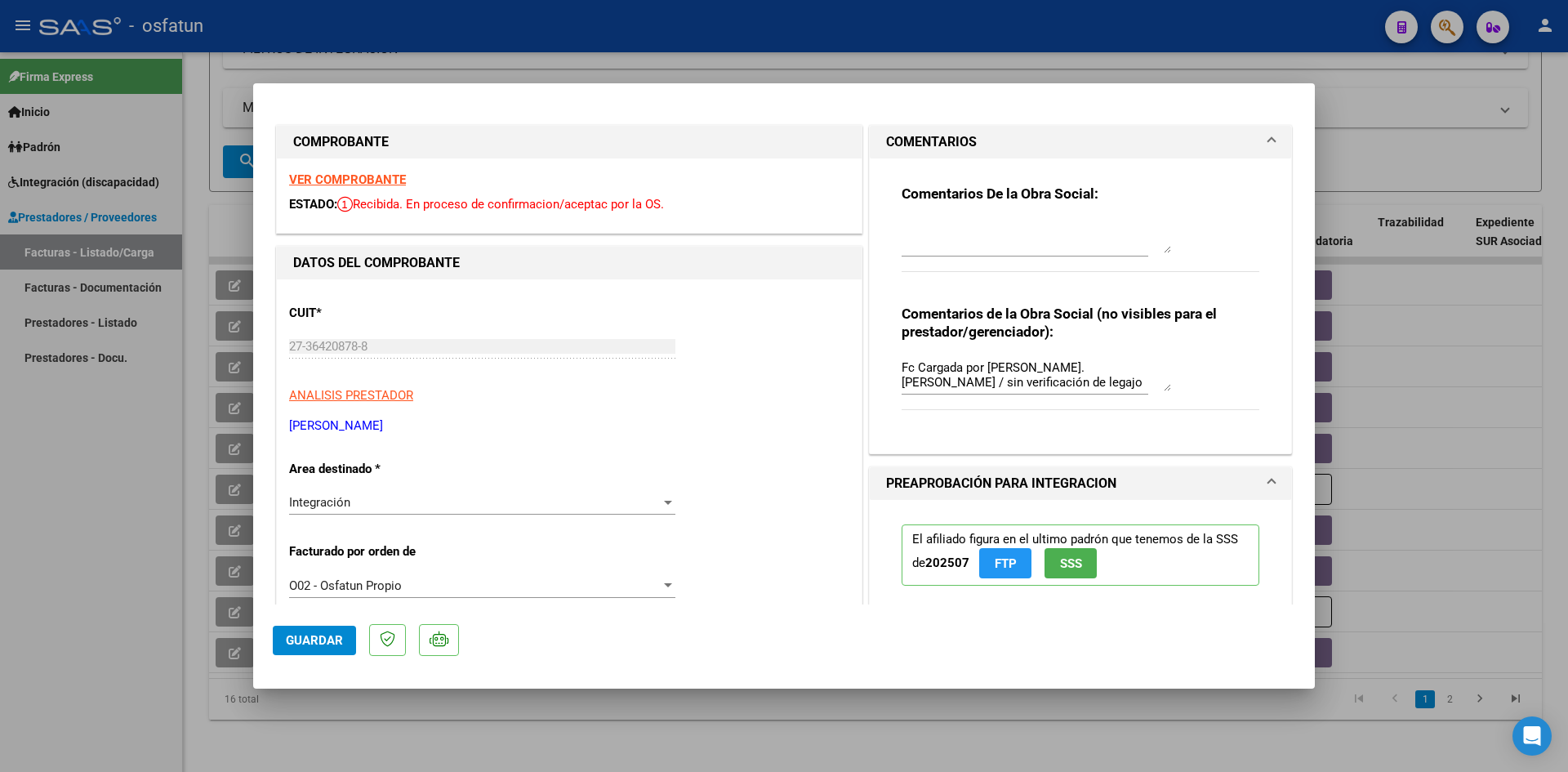
click at [785, 30] on div at bounding box center [784, 386] width 1568 height 772
type input "$ 0,00"
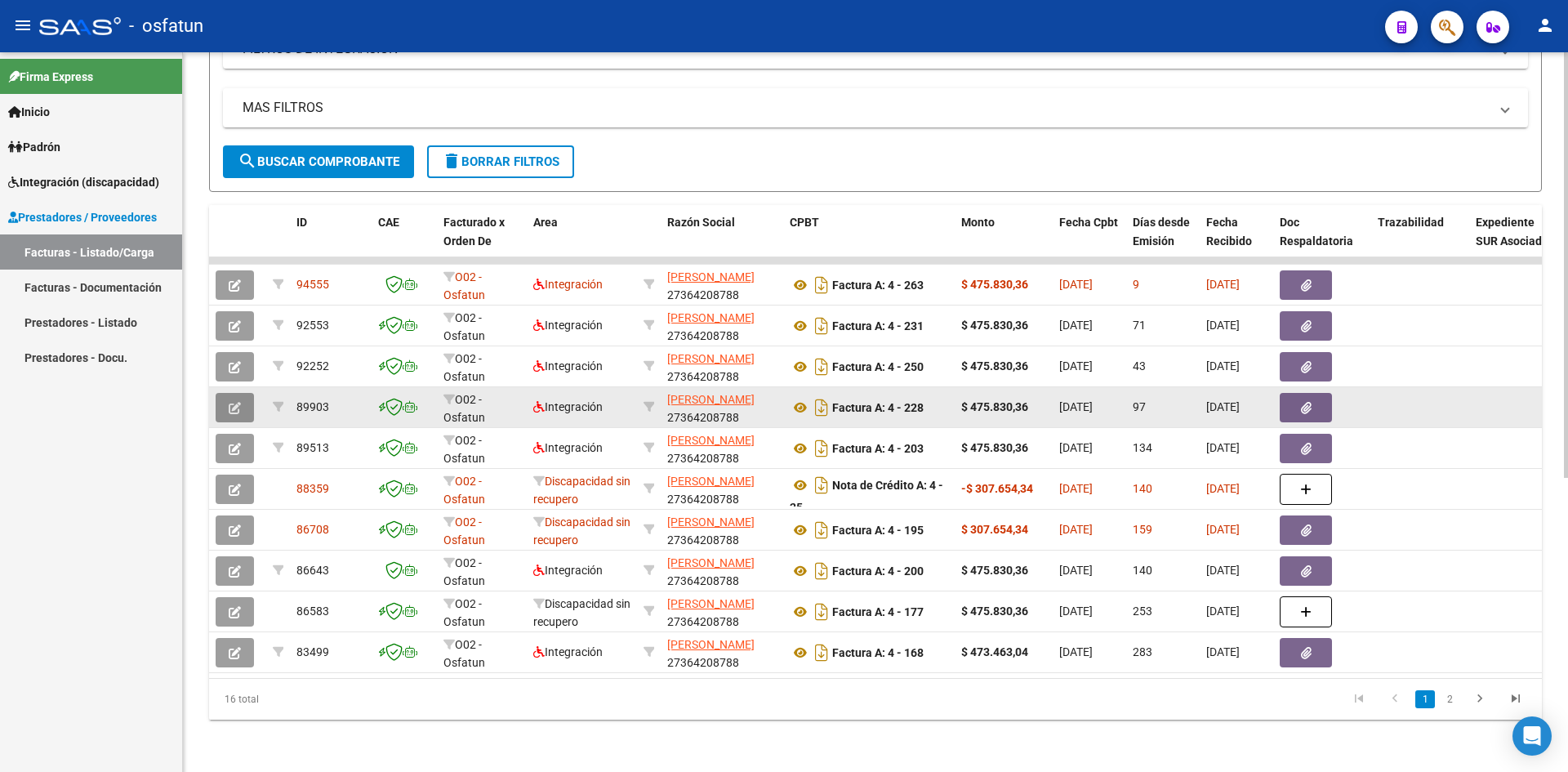
click at [243, 393] on button "button" at bounding box center [235, 407] width 39 height 30
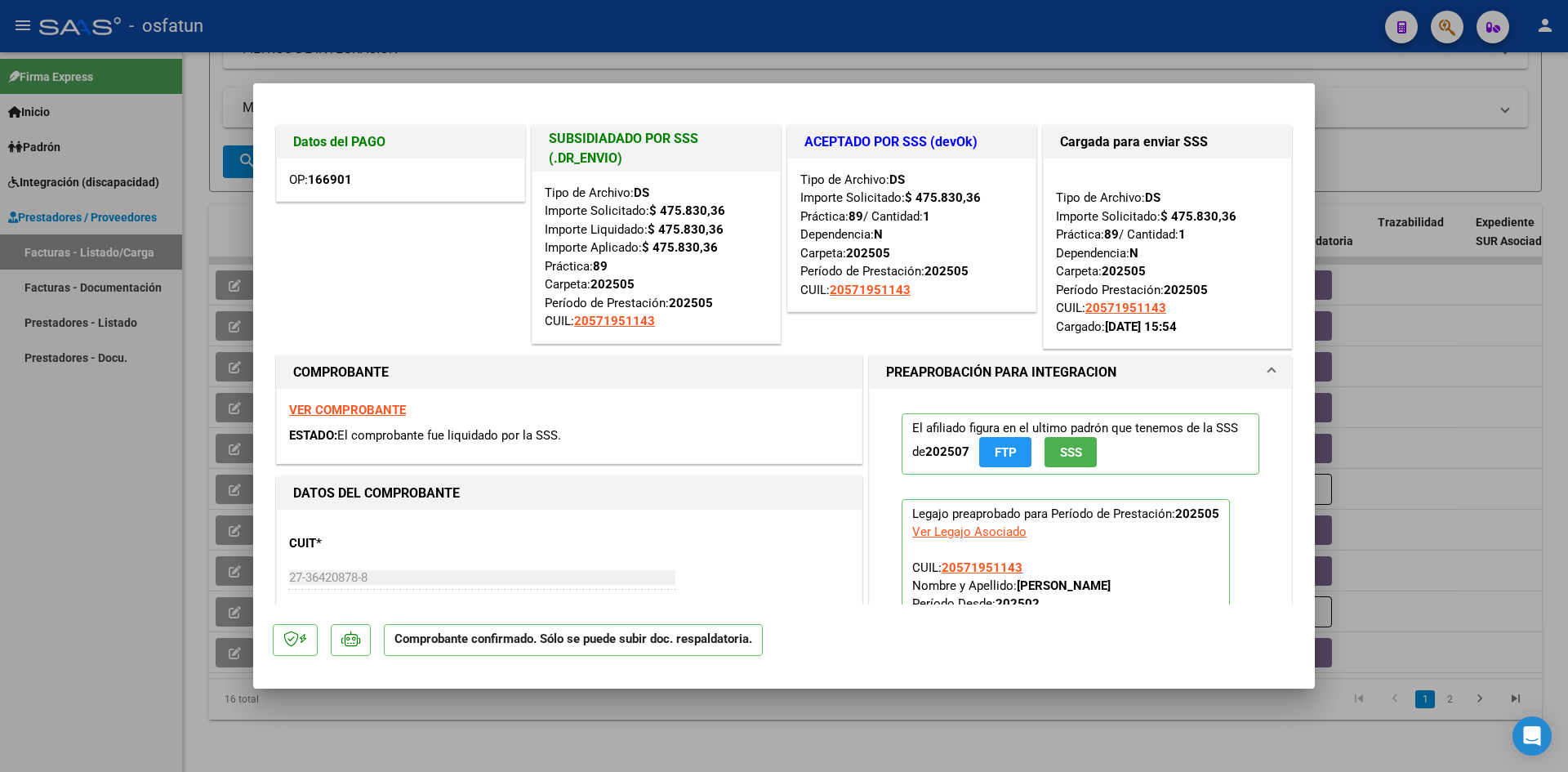
click at [770, 57] on div at bounding box center [784, 386] width 1568 height 772
type input "$ 0,00"
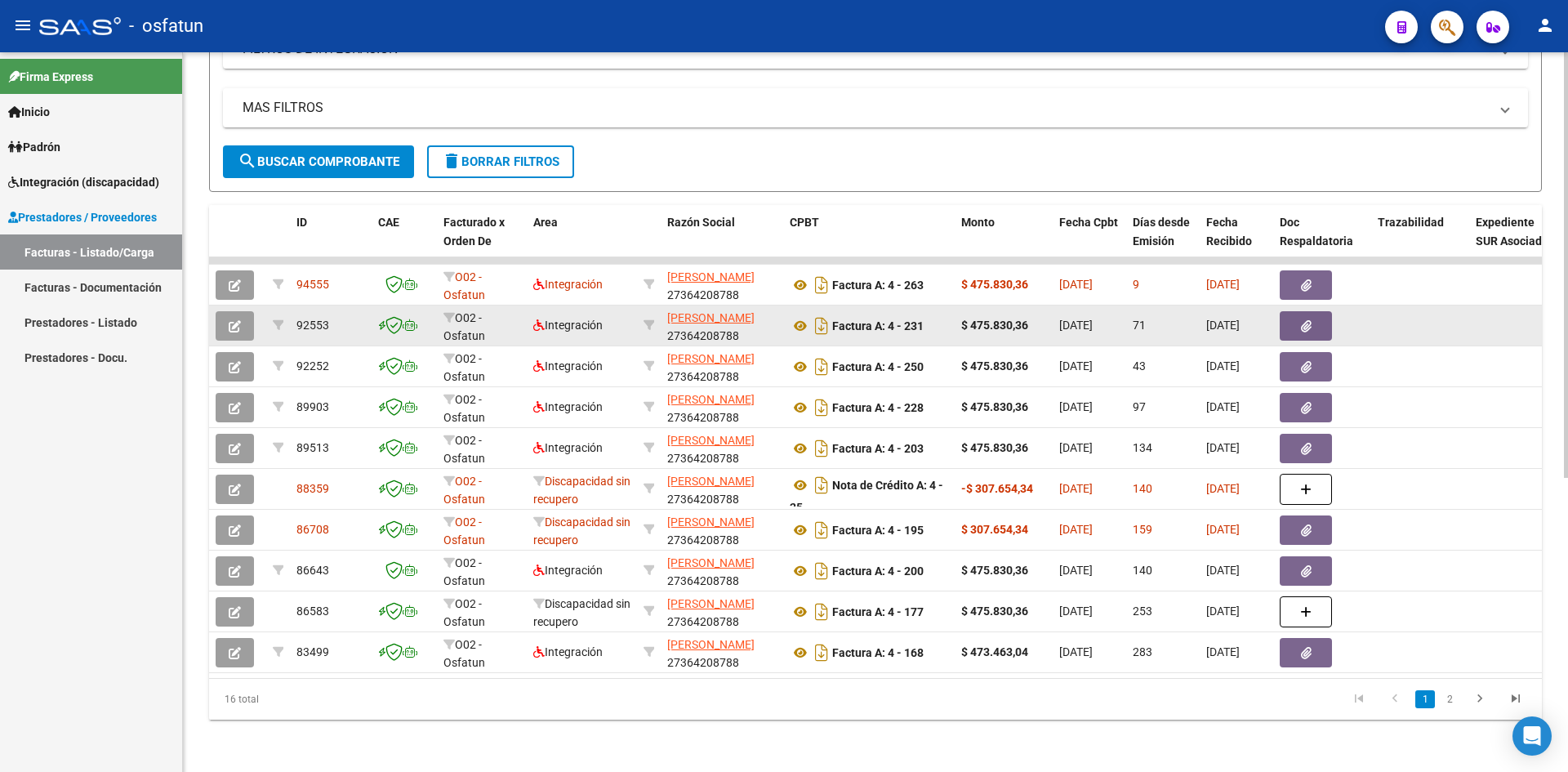
scroll to position [497, 0]
